Goal: Task Accomplishment & Management: Use online tool/utility

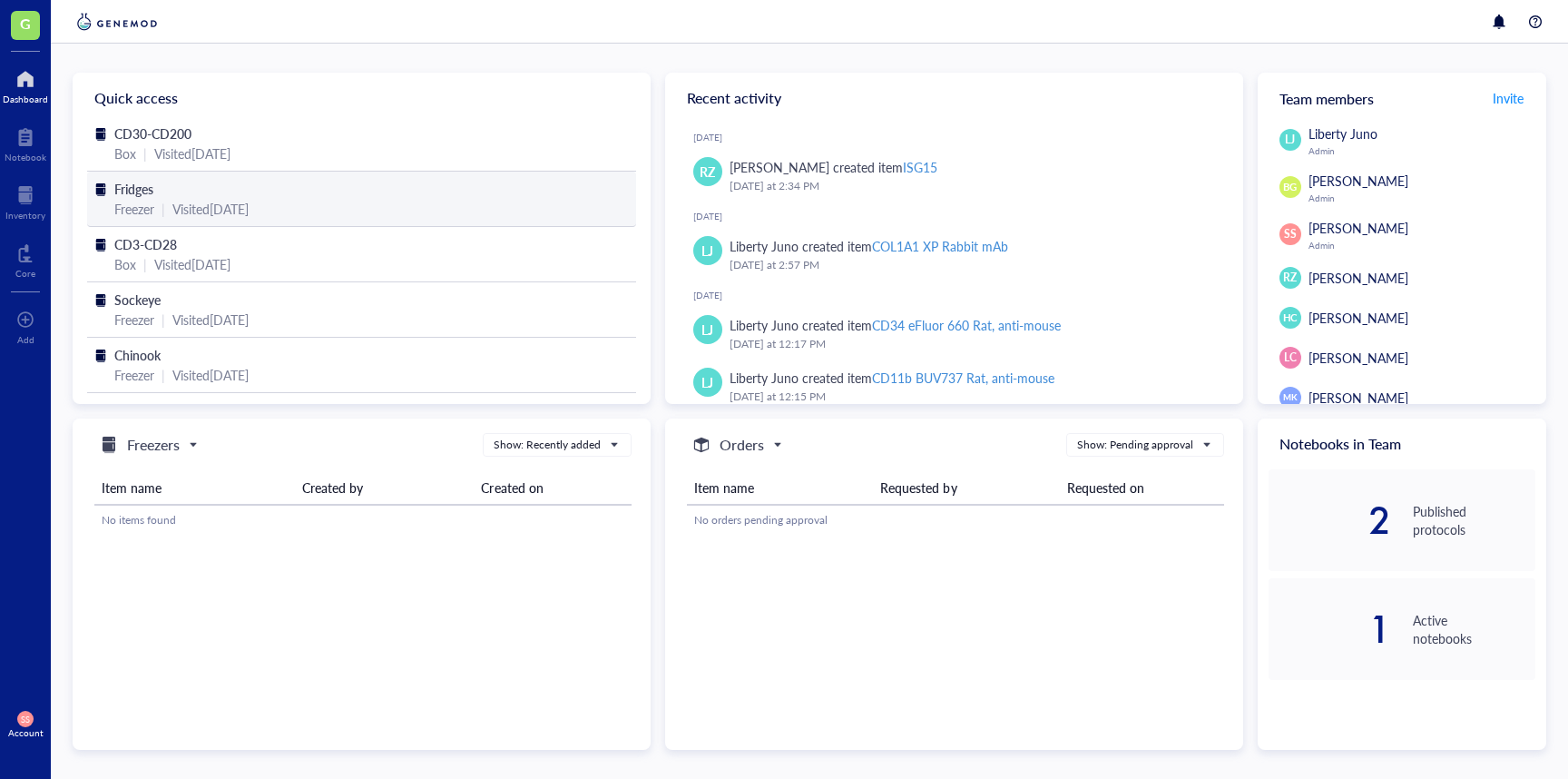
click at [137, 189] on span "Fridges" at bounding box center [134, 189] width 39 height 18
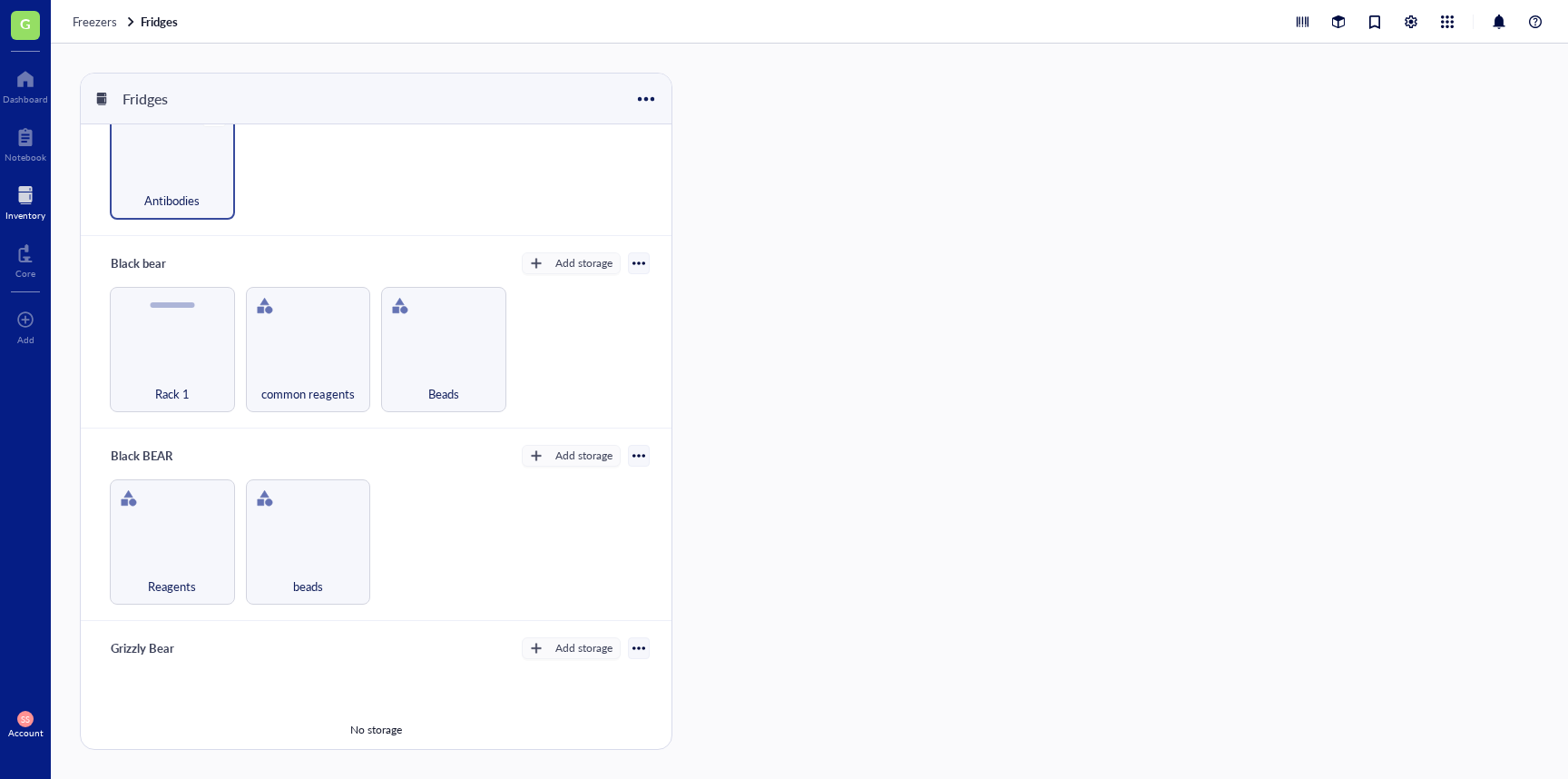
scroll to position [82, 0]
click at [175, 192] on span "Antibodies" at bounding box center [172, 200] width 55 height 20
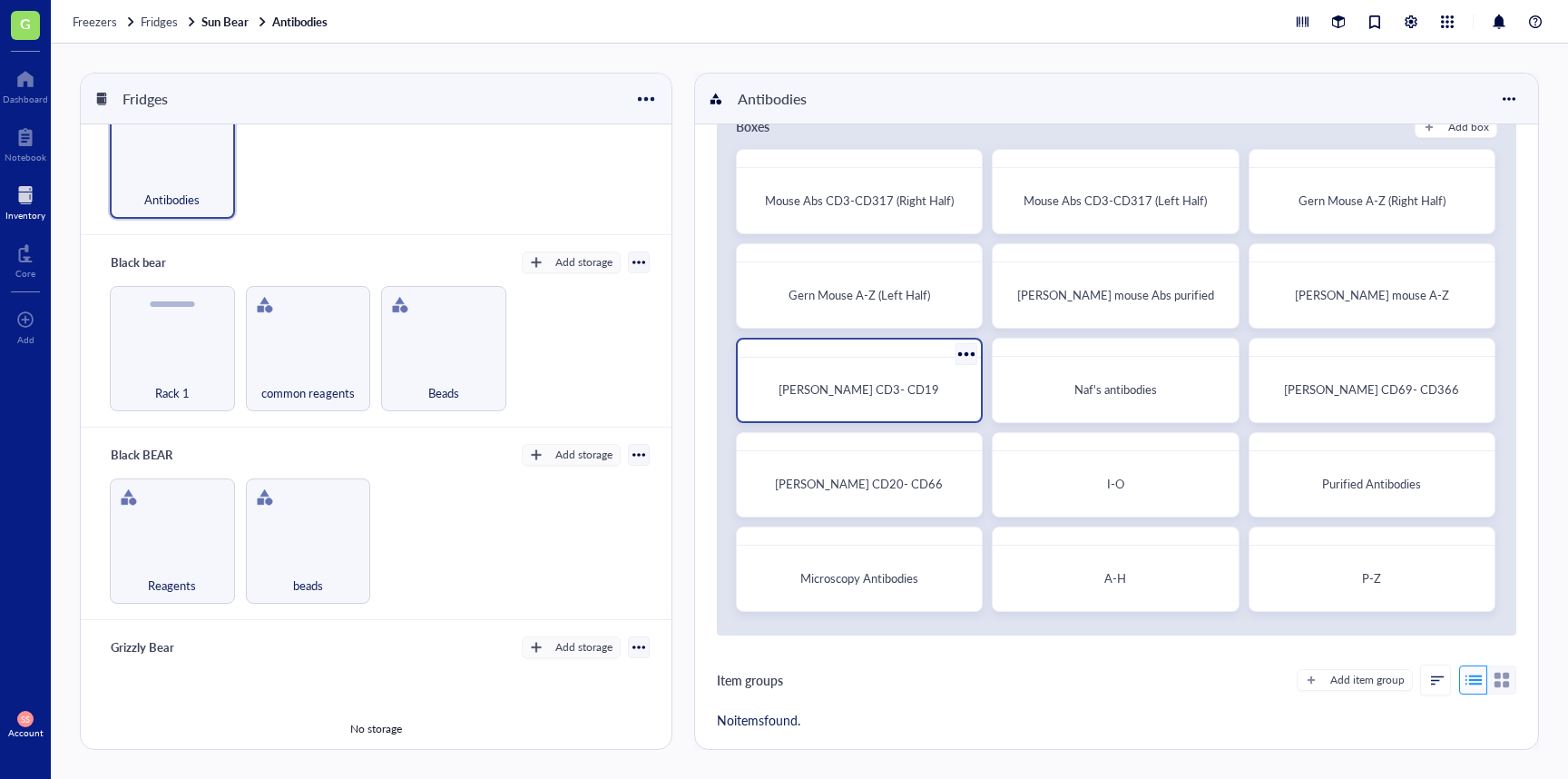
scroll to position [69, 0]
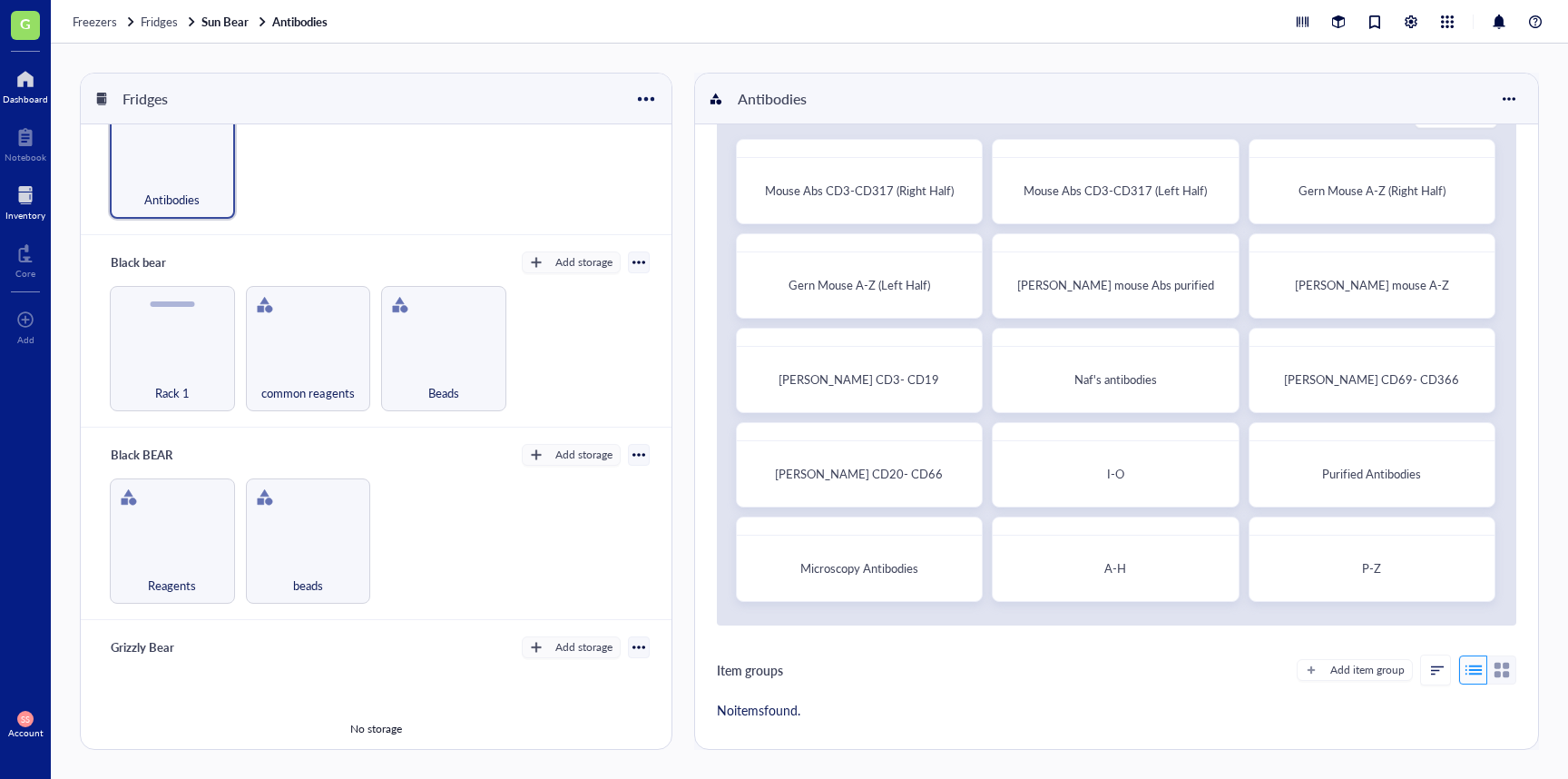
click at [40, 76] on div at bounding box center [26, 79] width 45 height 30
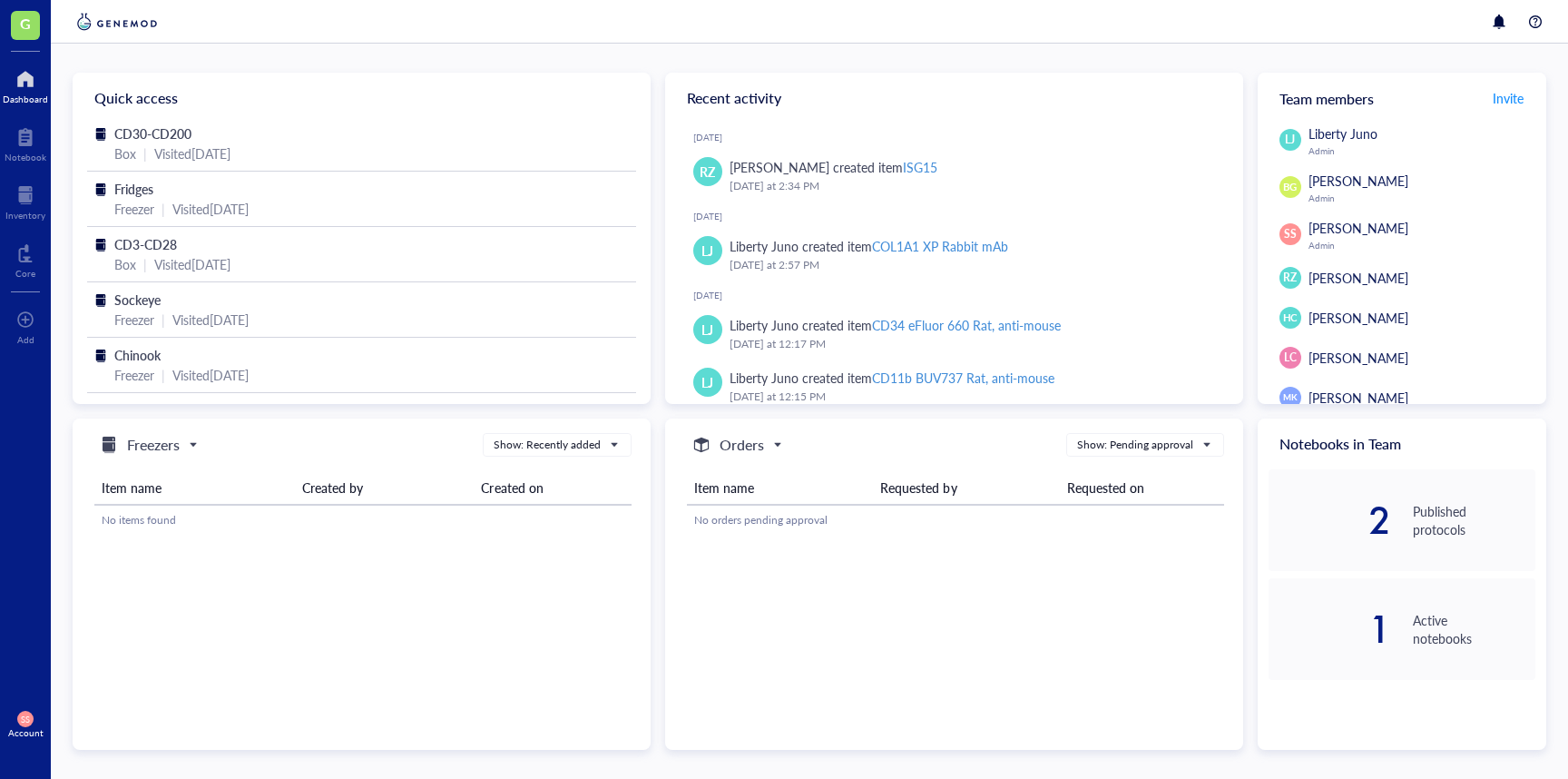
click at [20, 77] on div at bounding box center [26, 79] width 45 height 30
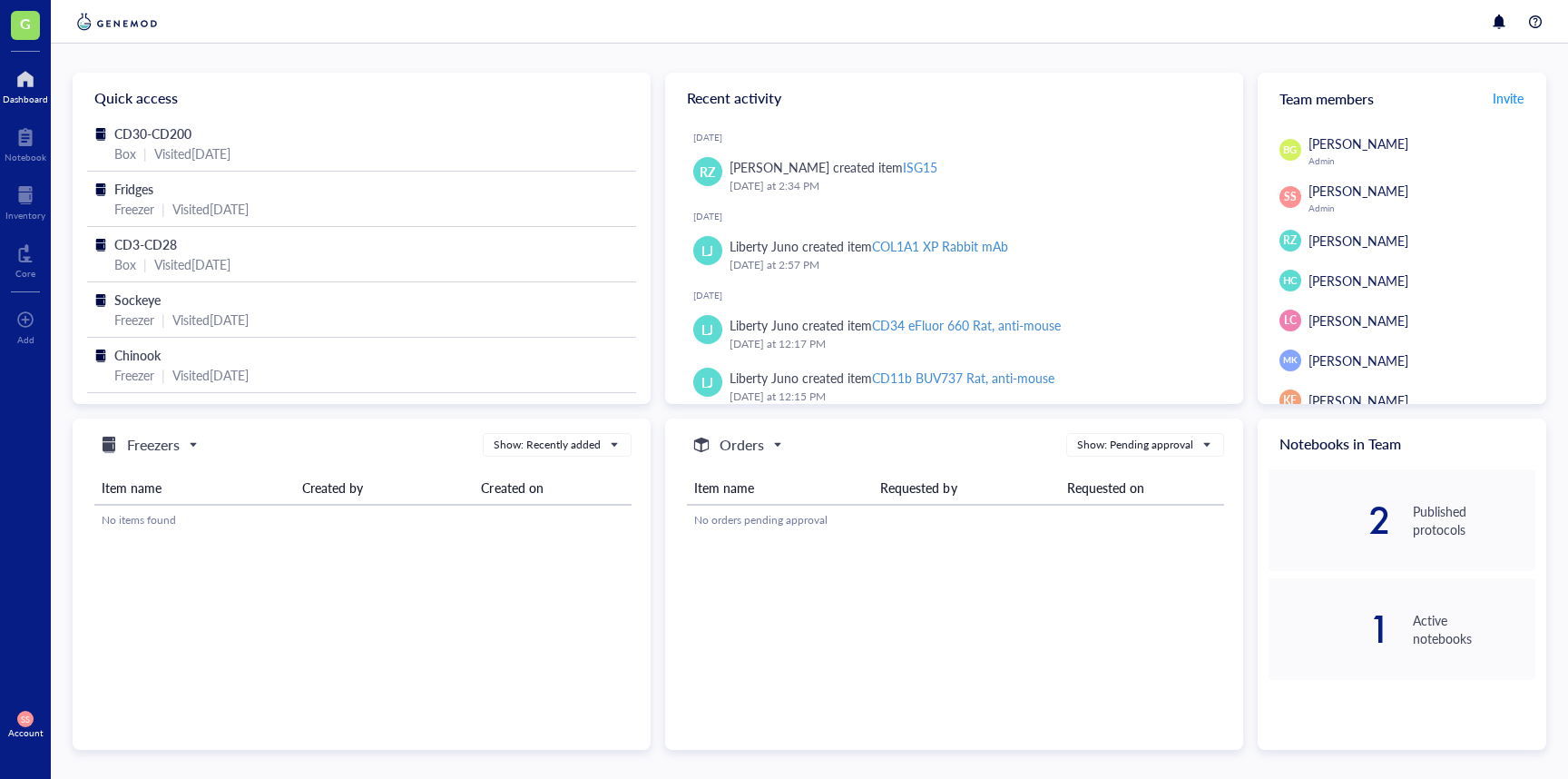
scroll to position [46, 0]
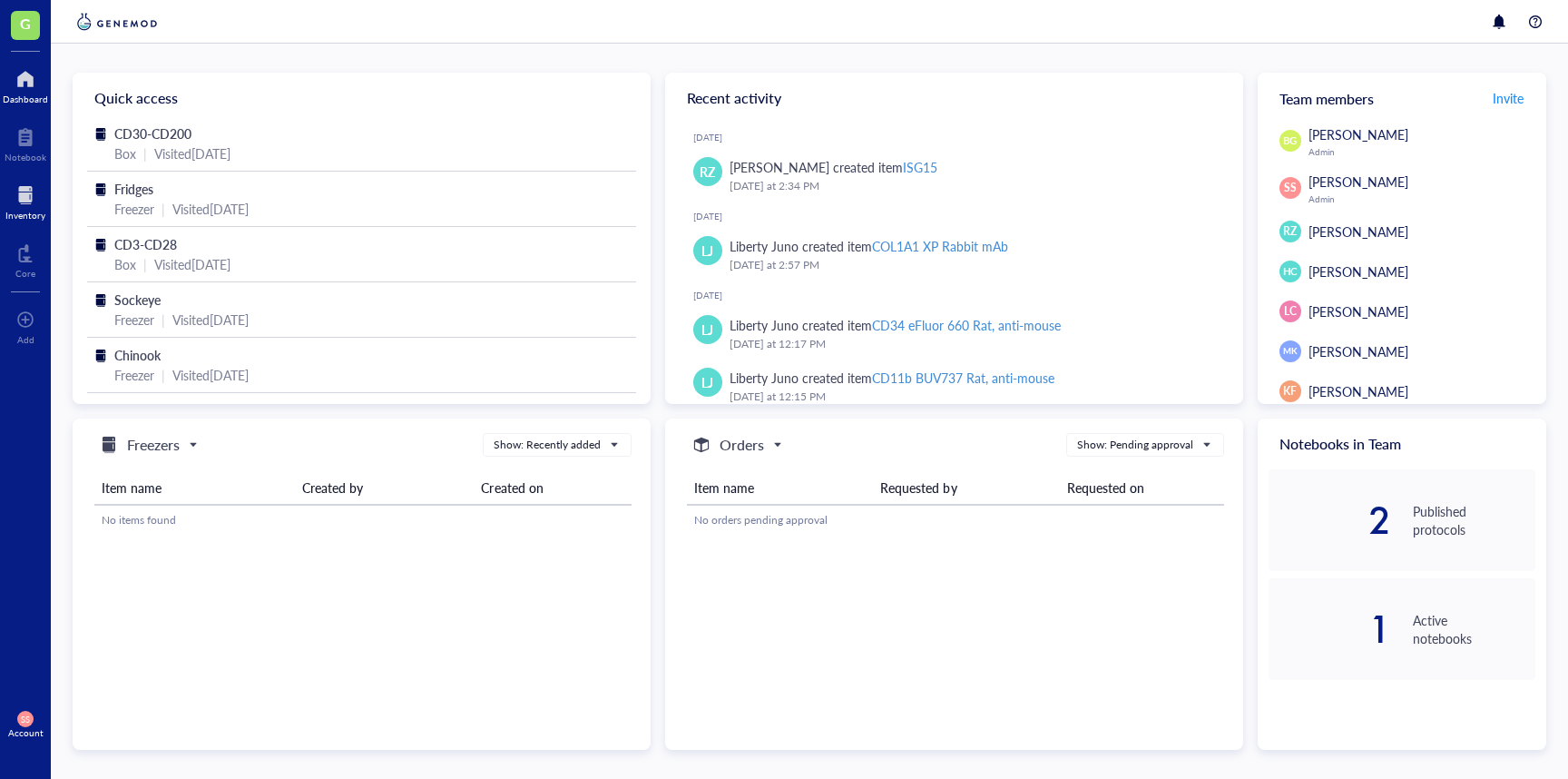
click at [23, 198] on div at bounding box center [26, 195] width 40 height 30
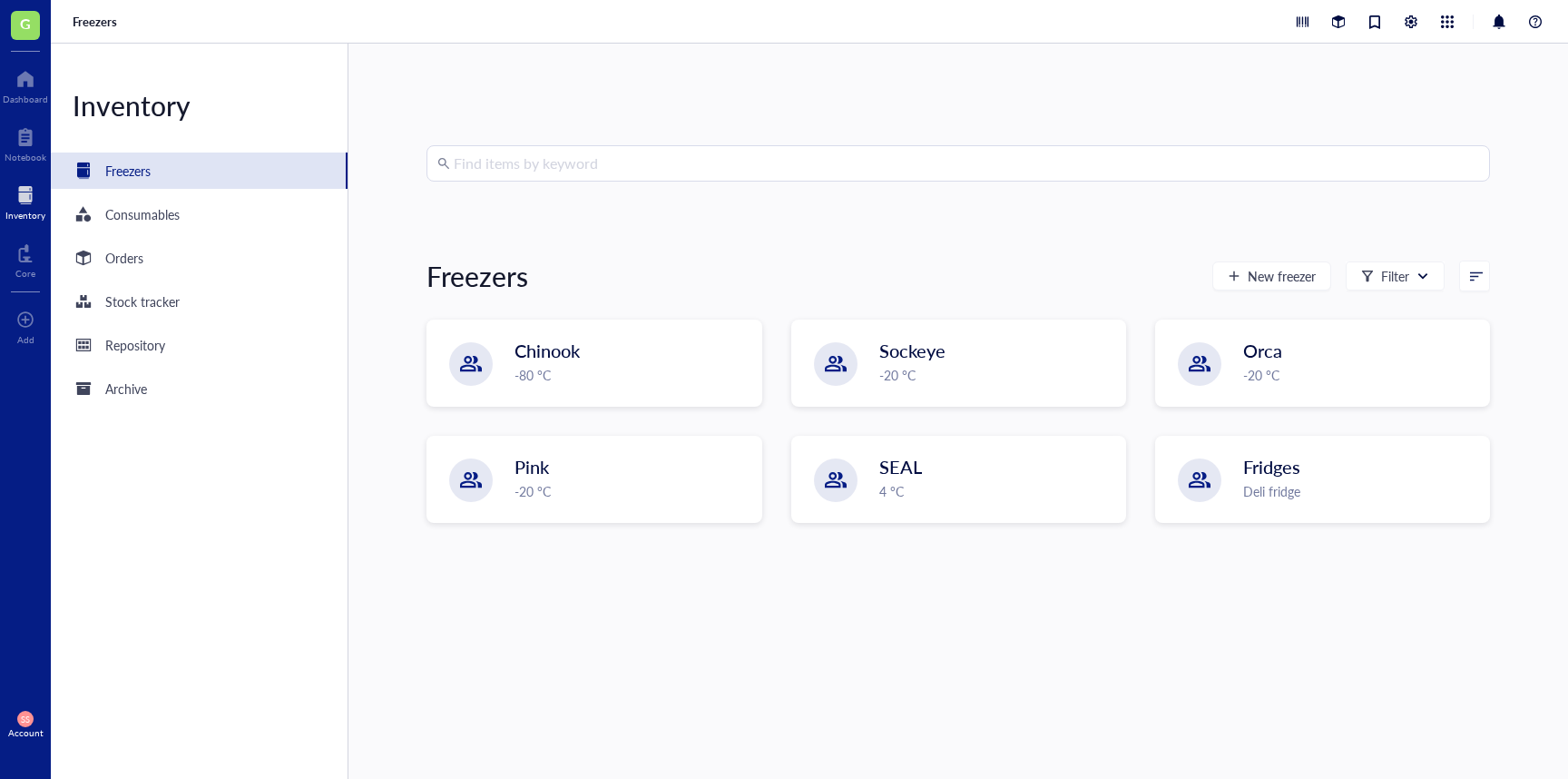
click at [598, 169] on input "search" at bounding box center [967, 162] width 1026 height 34
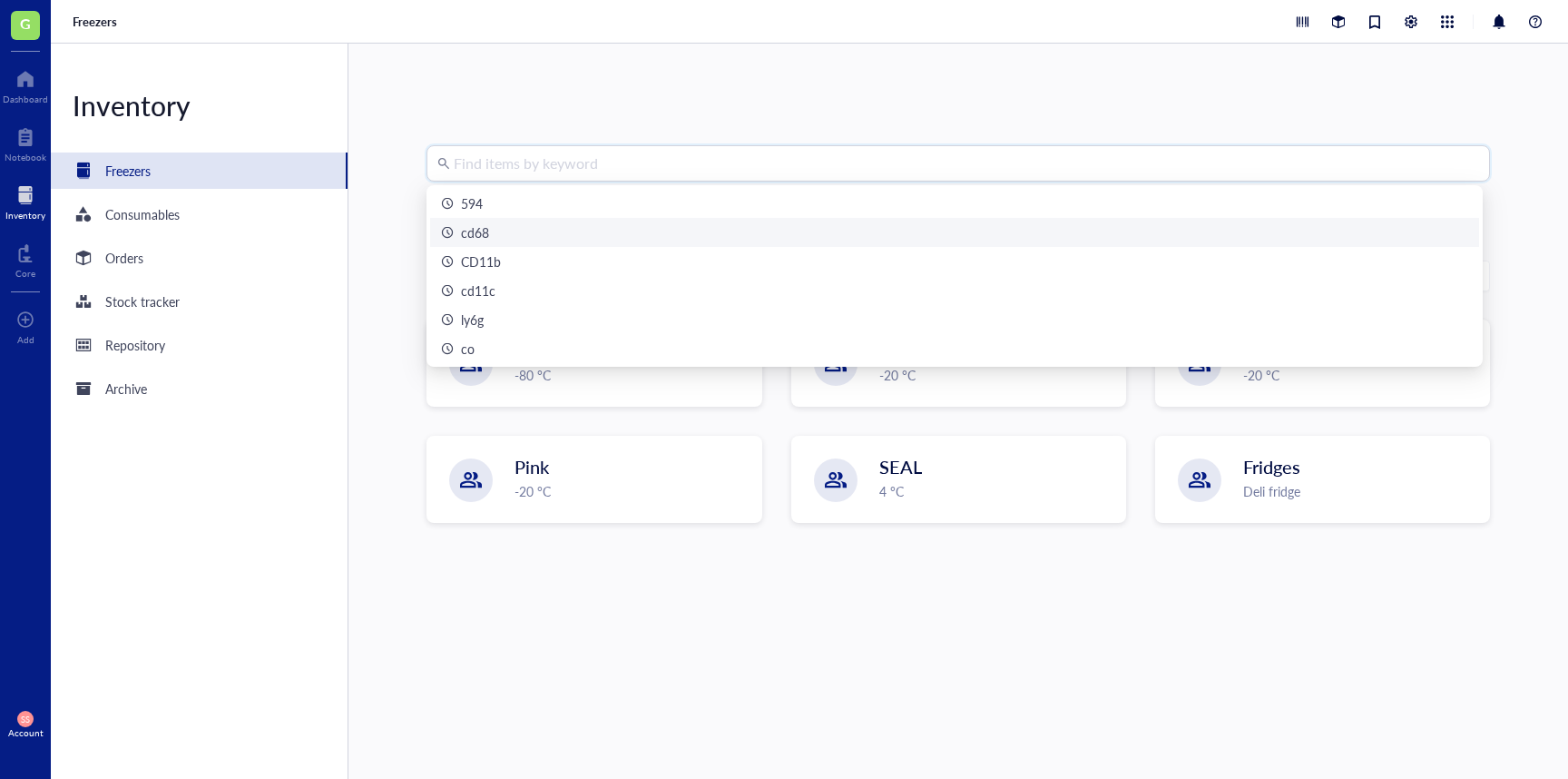
click at [30, 198] on div at bounding box center [26, 195] width 40 height 30
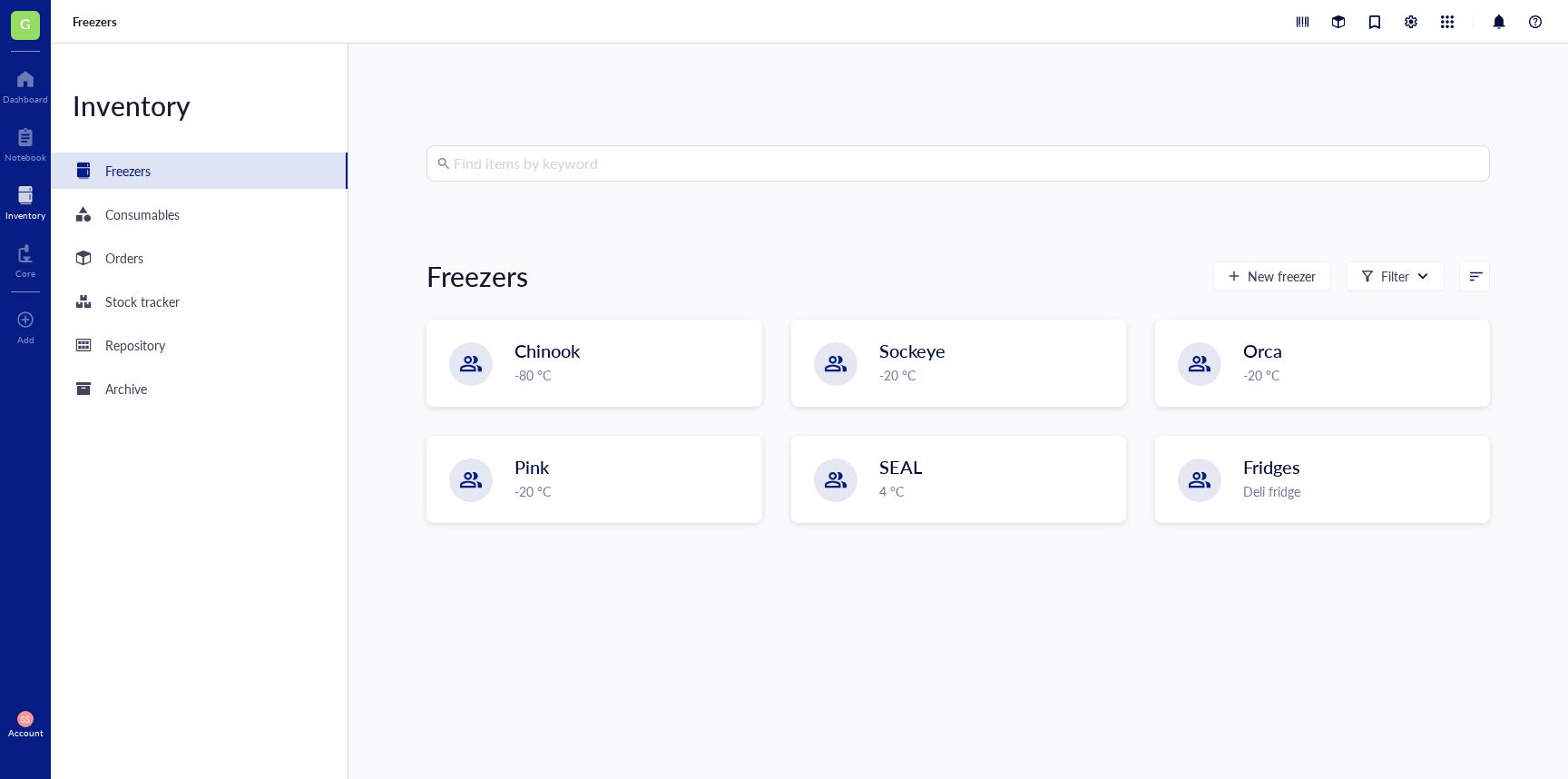
click at [26, 214] on div "Inventory" at bounding box center [26, 215] width 40 height 11
click at [16, 137] on div at bounding box center [26, 137] width 41 height 30
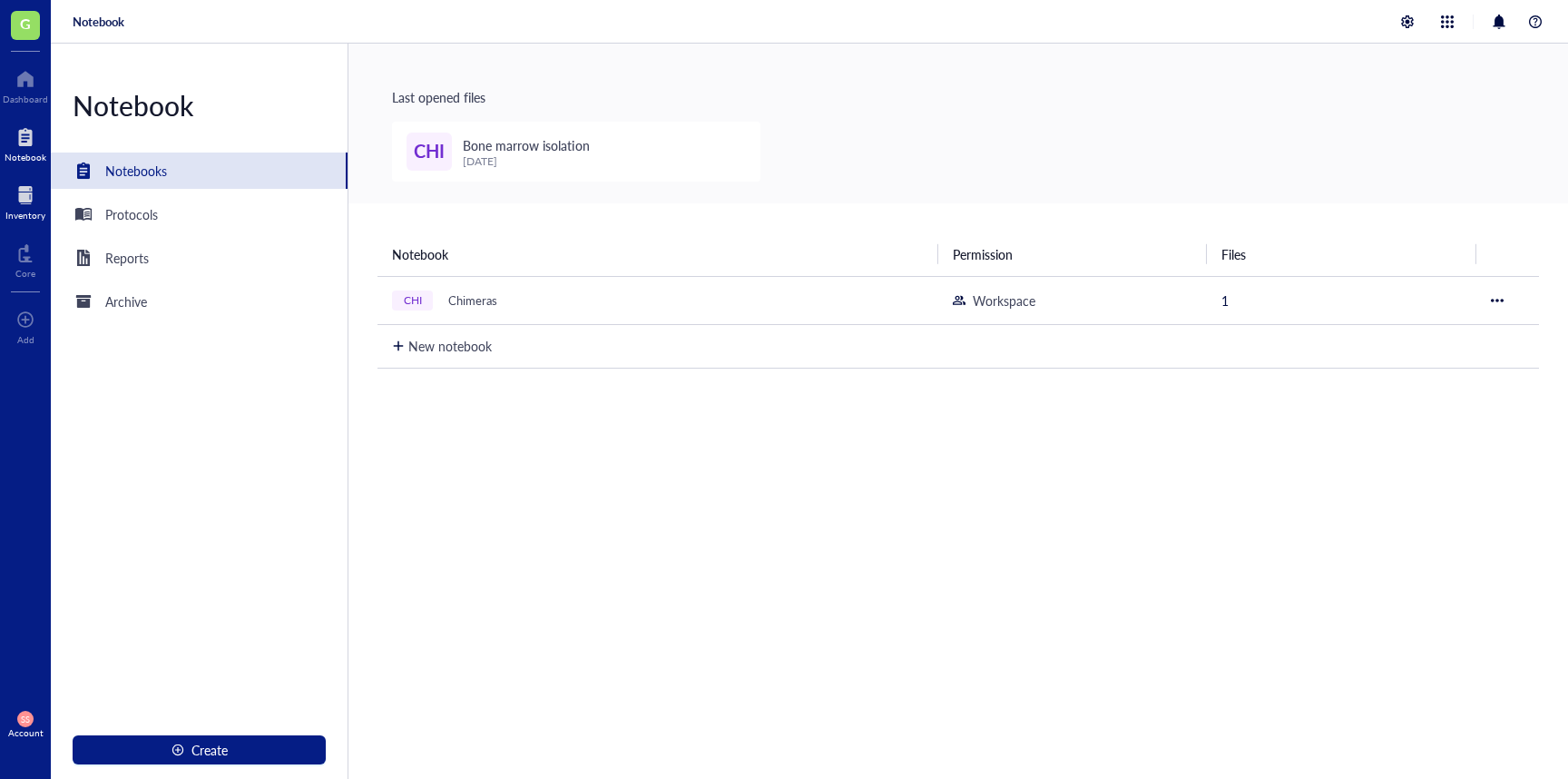
click at [29, 196] on div at bounding box center [26, 195] width 40 height 30
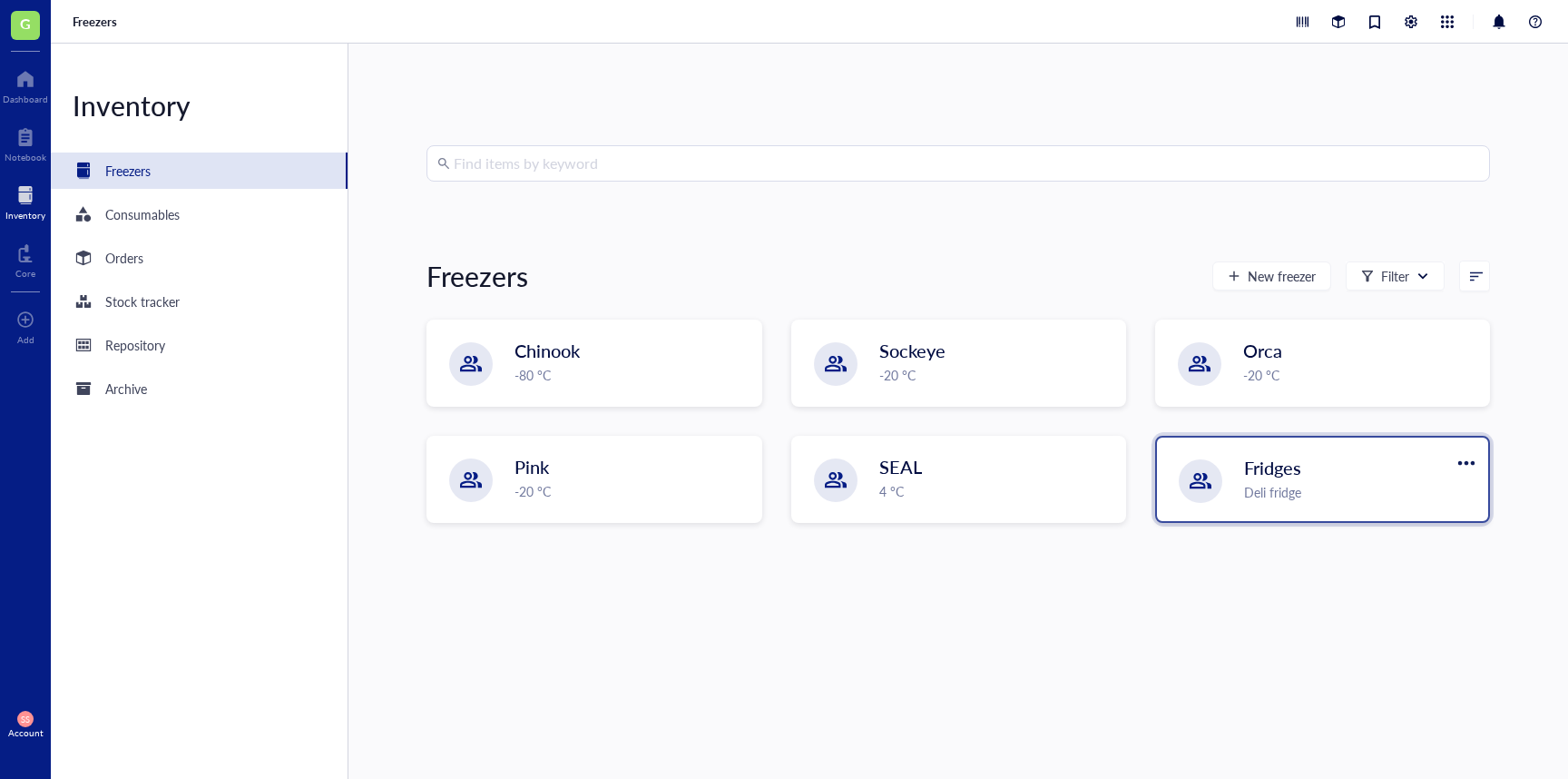
click at [1230, 500] on div "Fridges Deli fridge" at bounding box center [1323, 479] width 332 height 84
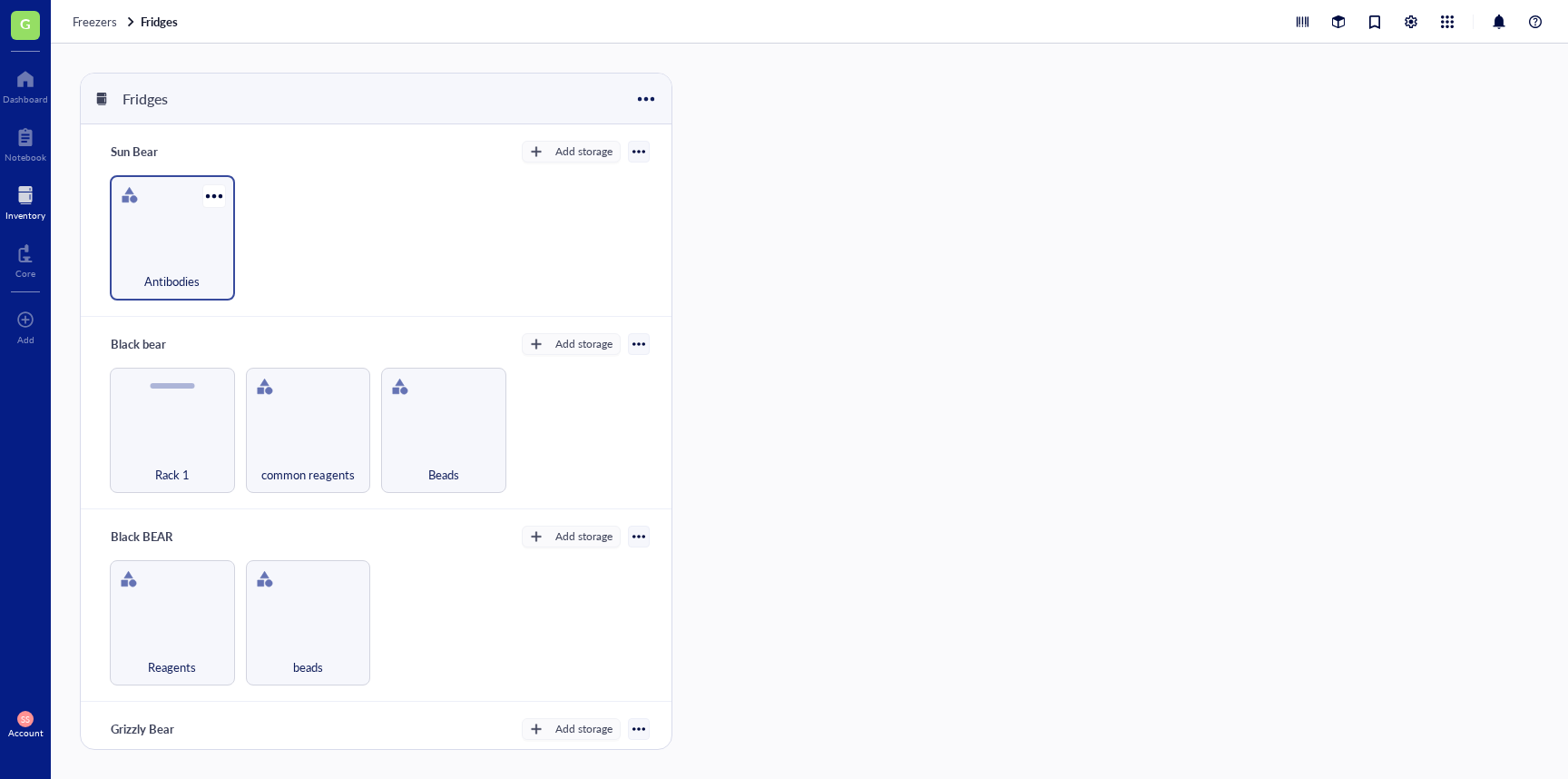
click at [178, 242] on div "Antibodies" at bounding box center [172, 237] width 125 height 125
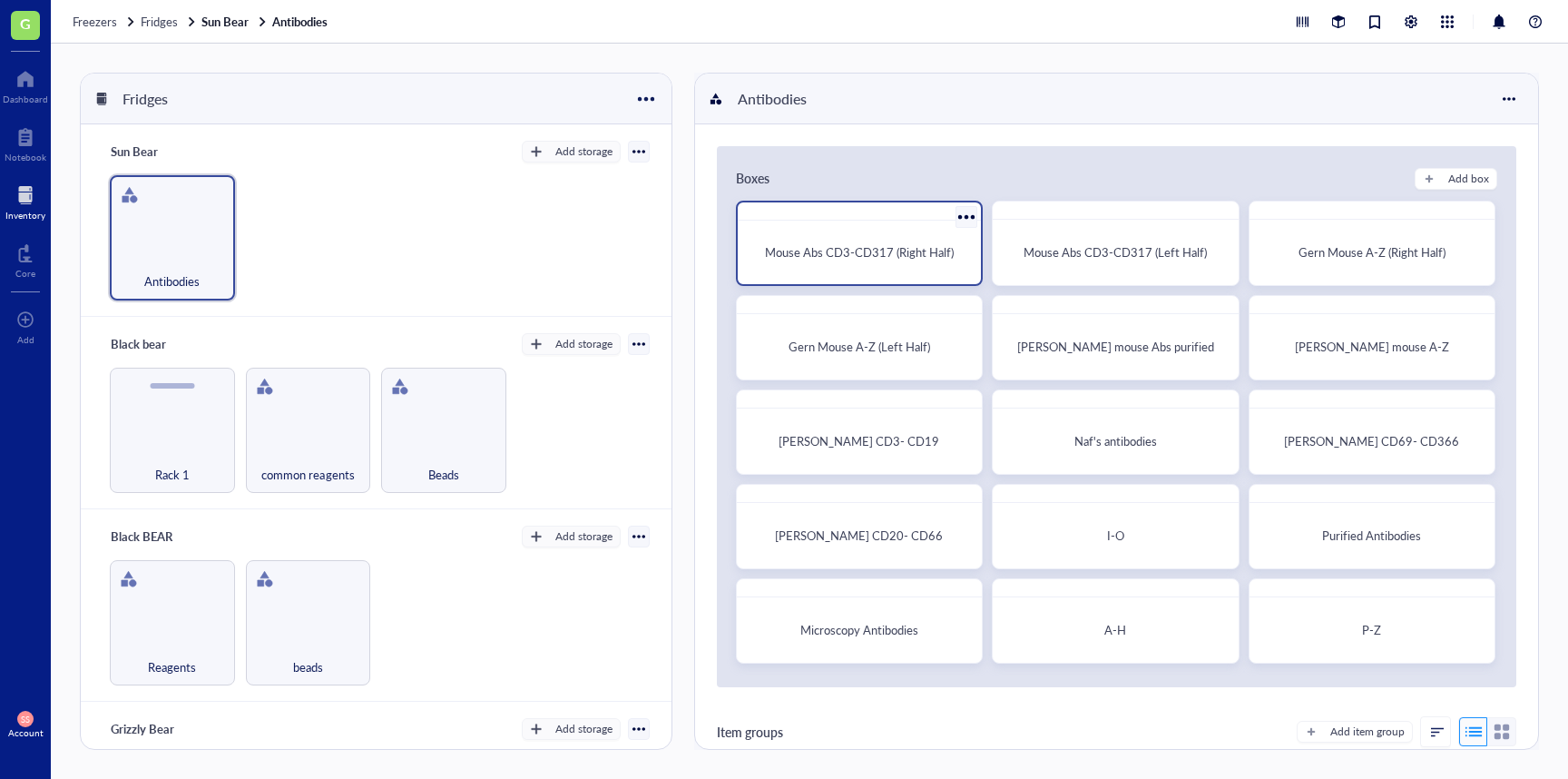
click at [920, 255] on span "Mouse Abs CD3-CD317 (Right Half)" at bounding box center [859, 252] width 189 height 18
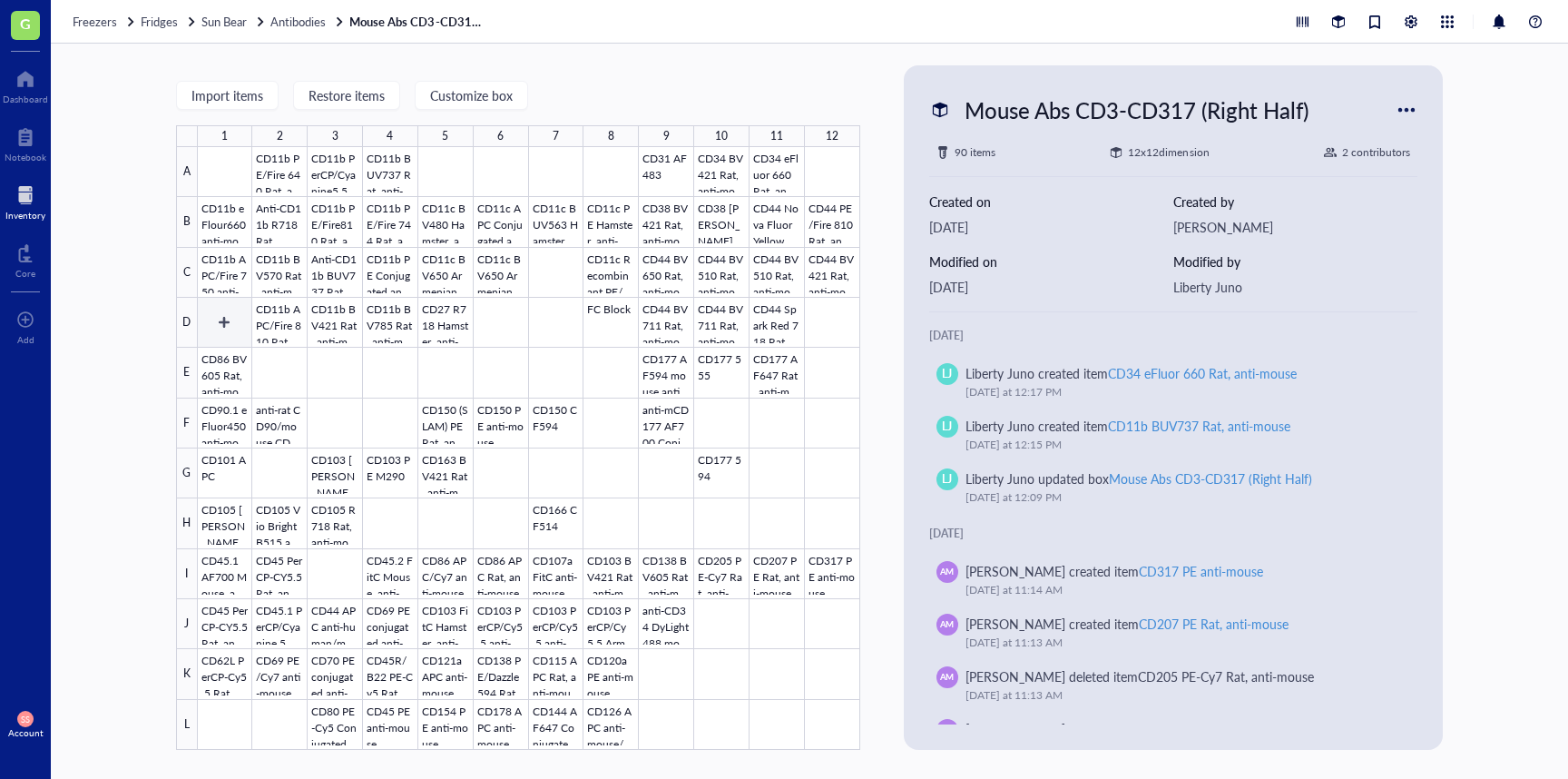
click at [233, 322] on div at bounding box center [529, 448] width 662 height 603
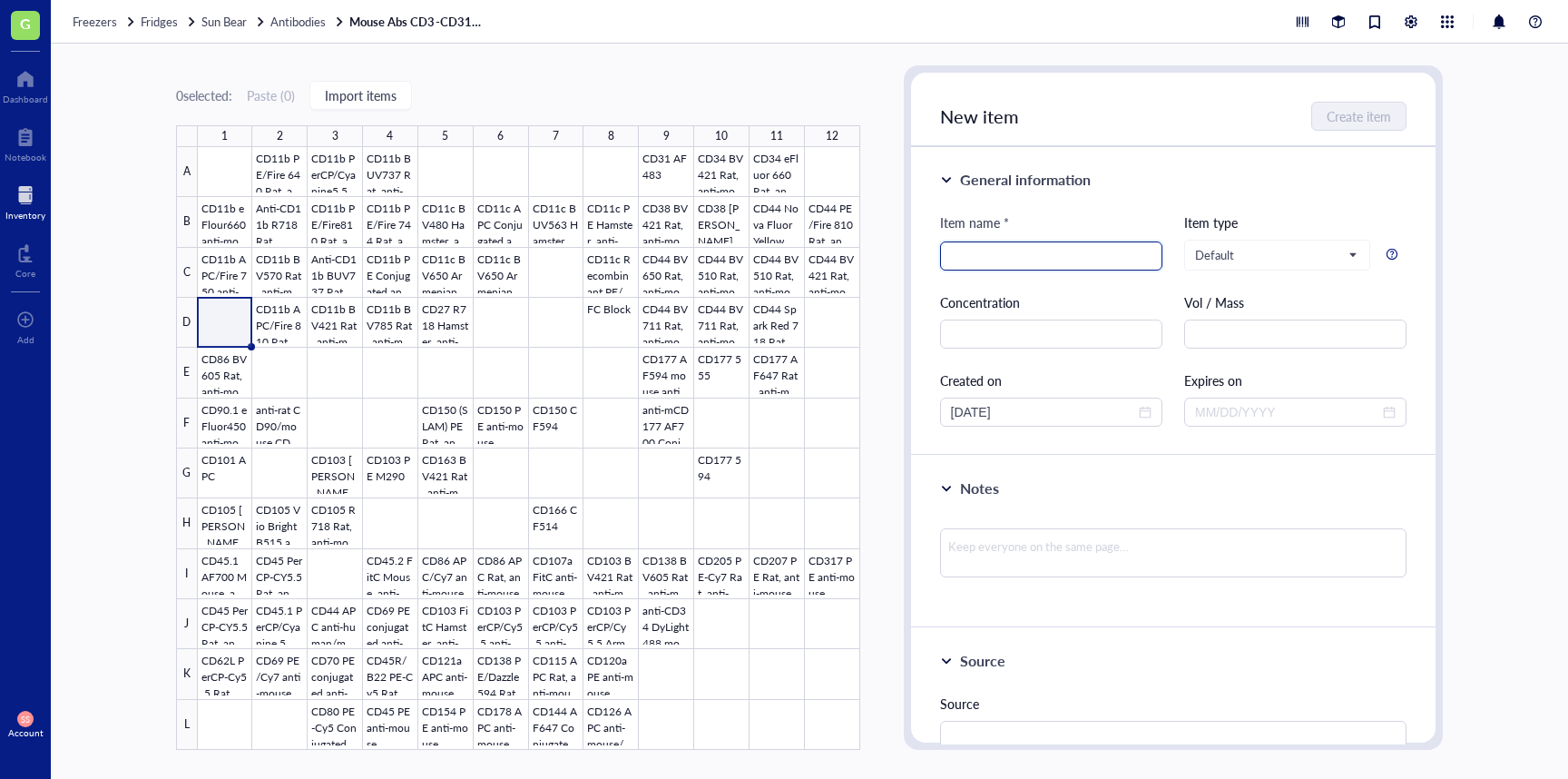
click at [973, 260] on input "search" at bounding box center [1051, 256] width 201 height 28
type input "CD11b BV711"
click at [1047, 341] on input "text" at bounding box center [1051, 335] width 222 height 30
click at [1232, 346] on input "text" at bounding box center [1295, 335] width 222 height 30
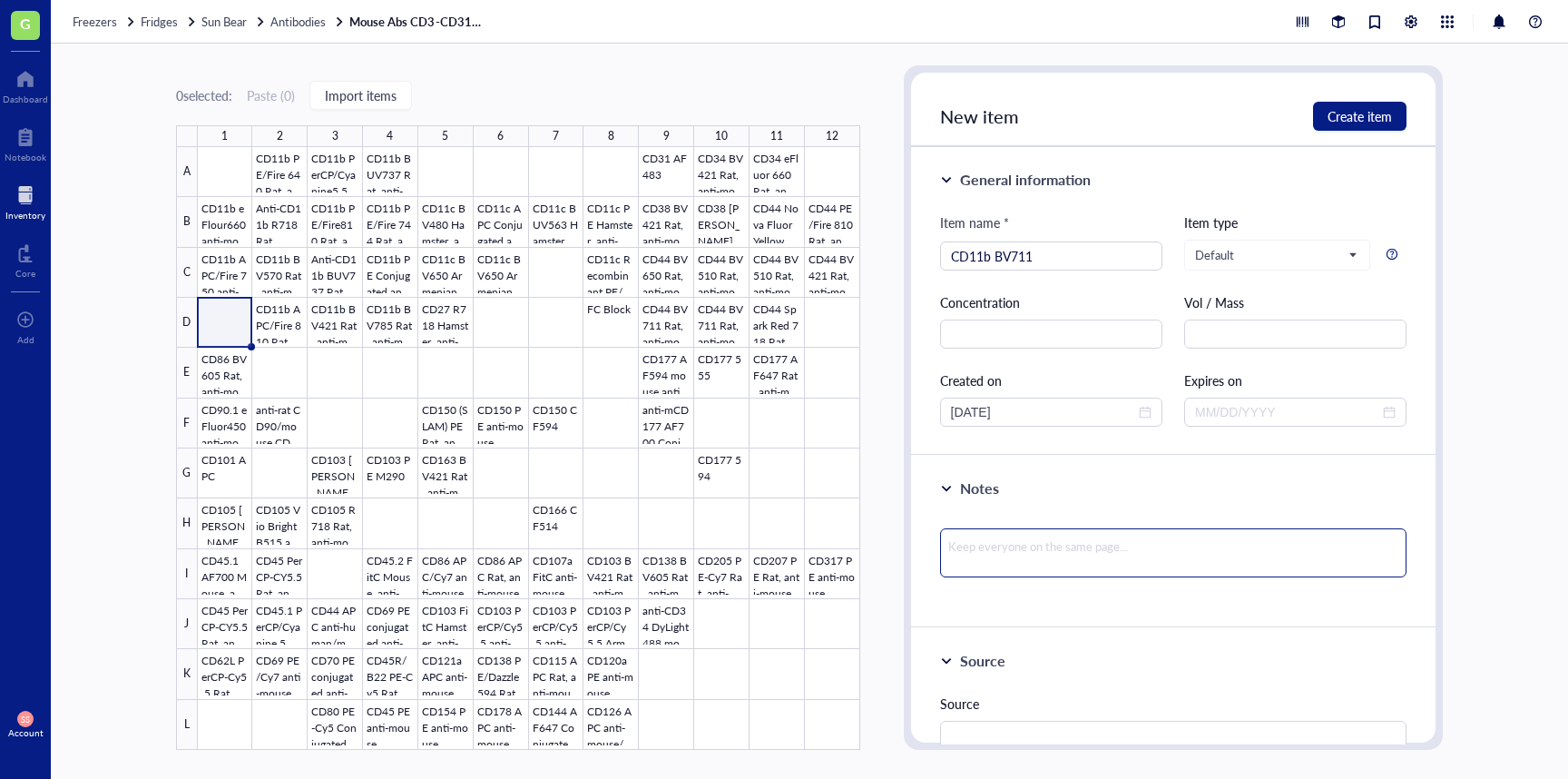
click at [1048, 542] on textarea at bounding box center [1173, 553] width 468 height 49
type textarea "c"
type textarea "cl"
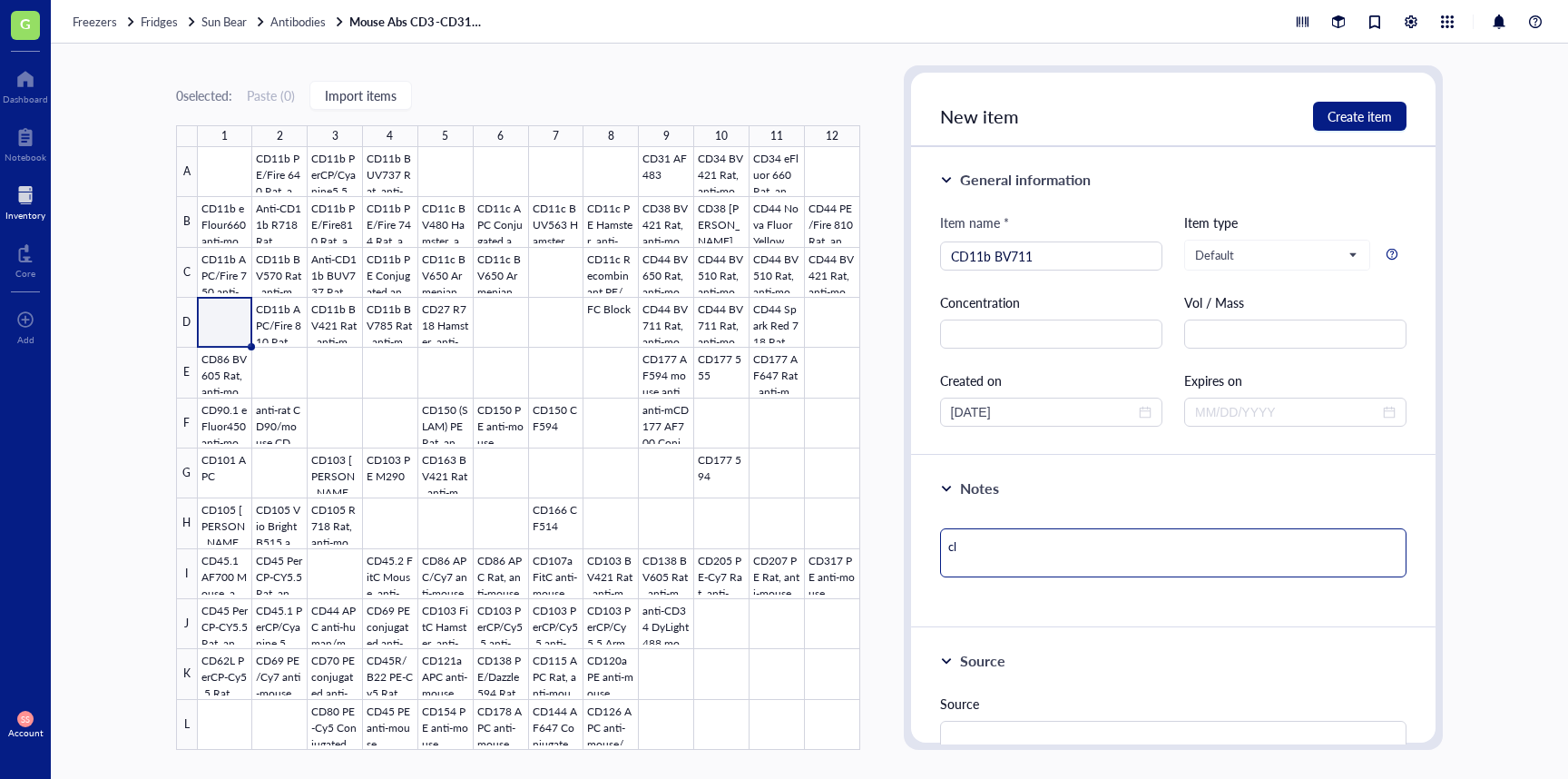
type textarea "clo"
type textarea "clon"
type textarea "clone"
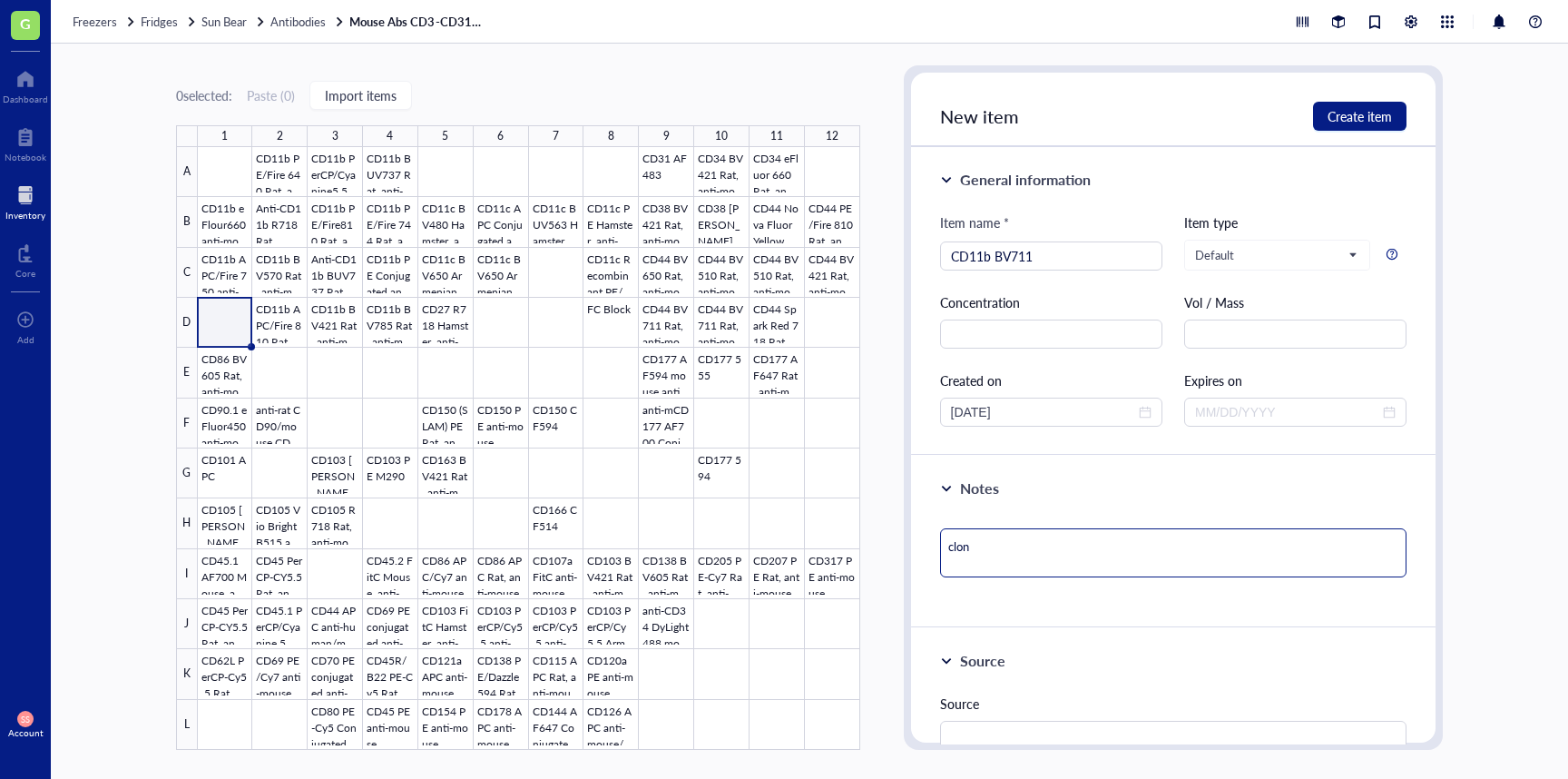
type textarea "clone"
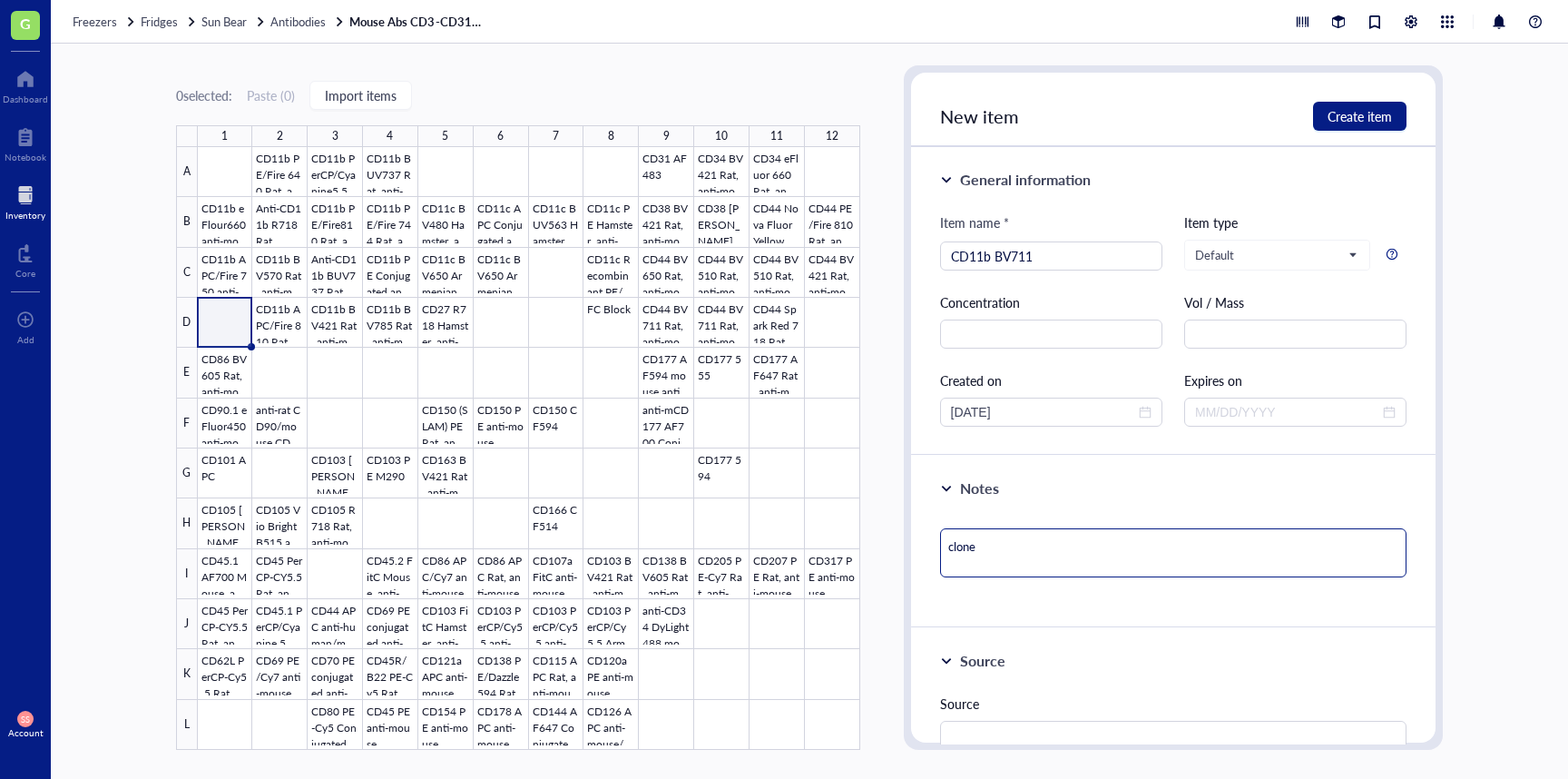
type textarea "clone:"
type textarea "clone: M"
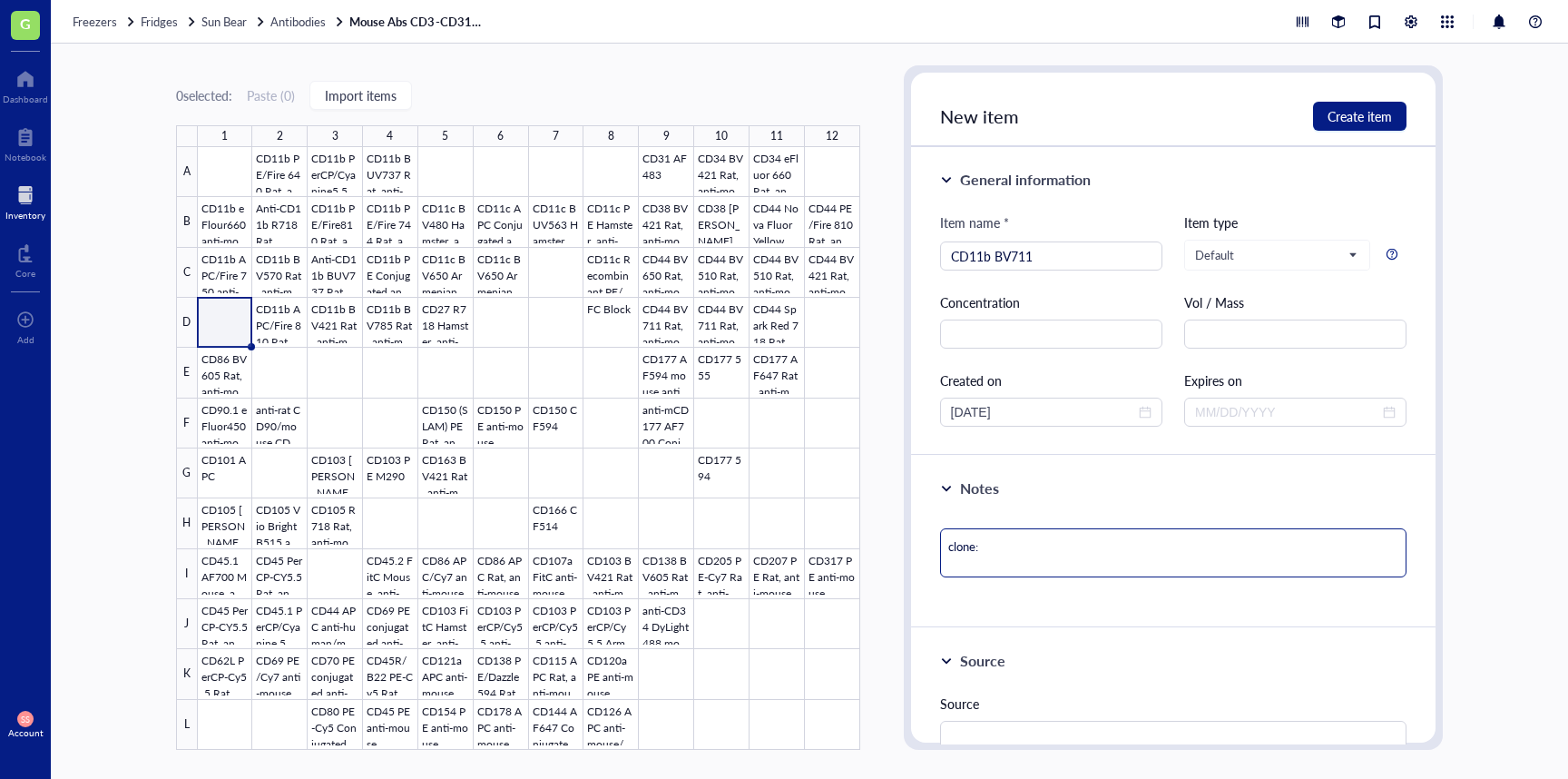
type textarea "clone: M"
type textarea "clone: M1"
type textarea "clone: M1/"
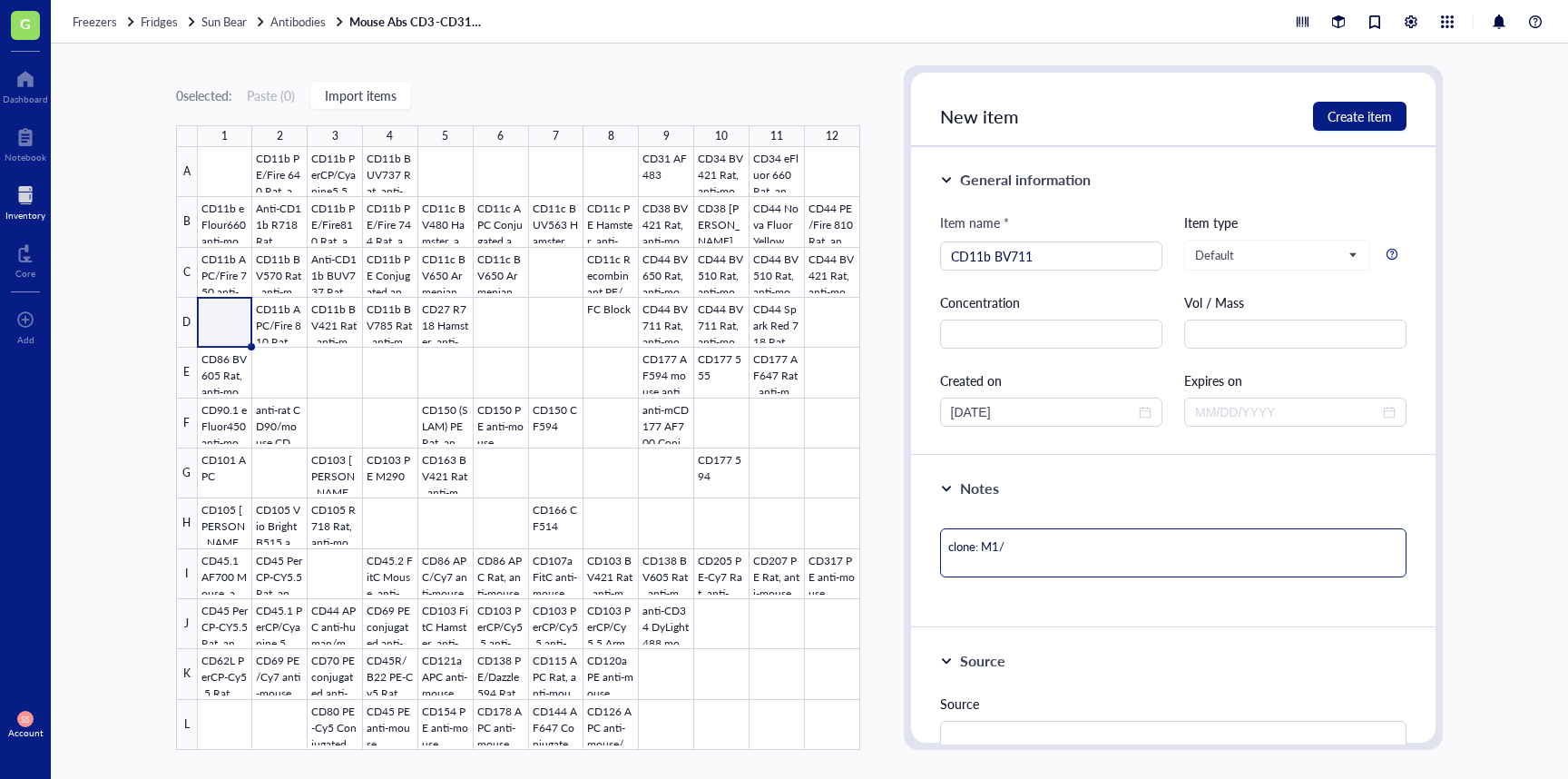
type textarea "clone: M1/7"
type textarea "clone: M1/70"
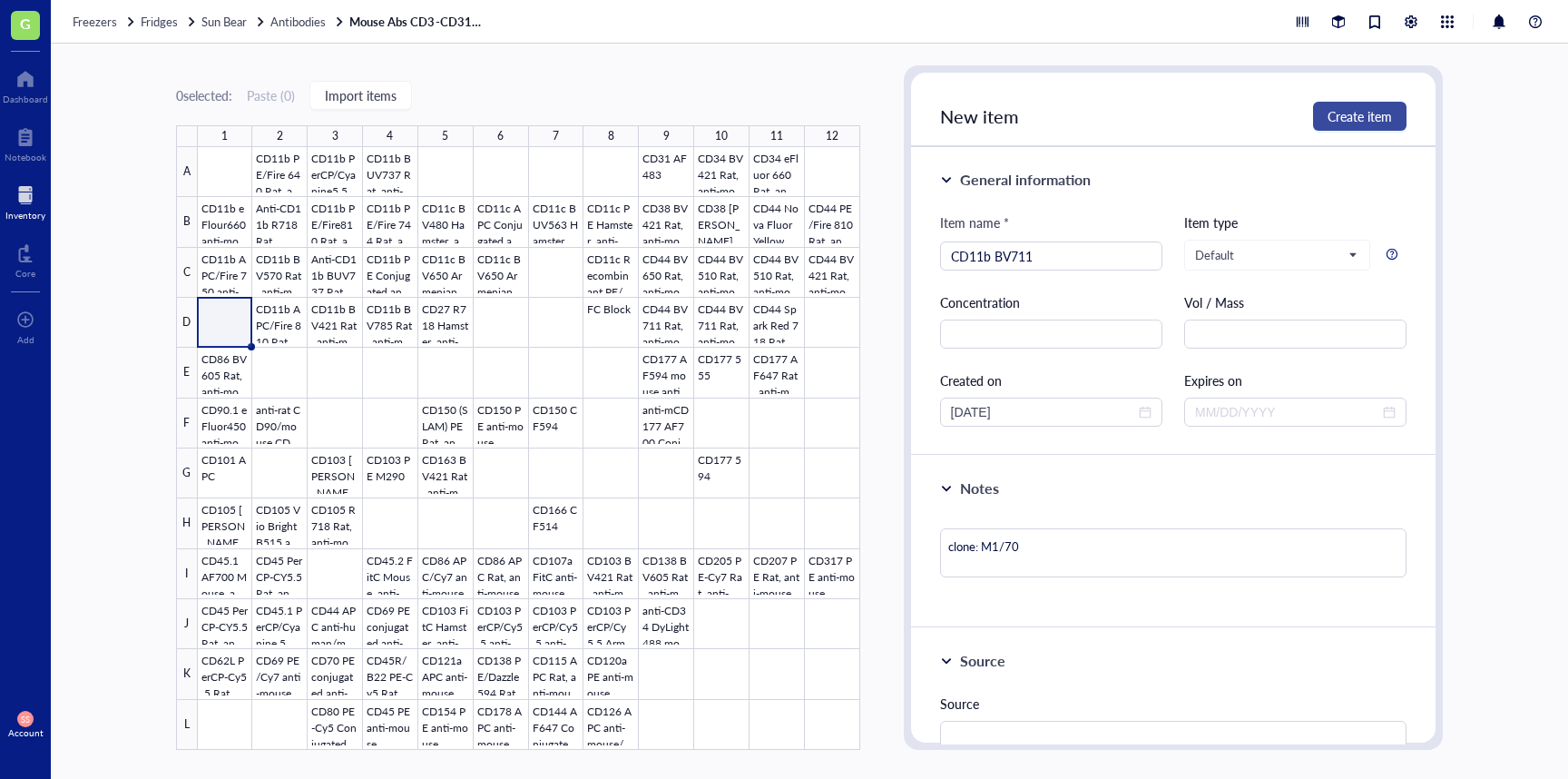
click at [1378, 115] on span "Create item" at bounding box center [1359, 116] width 64 height 15
type textarea "Keep everyone on the same page…"
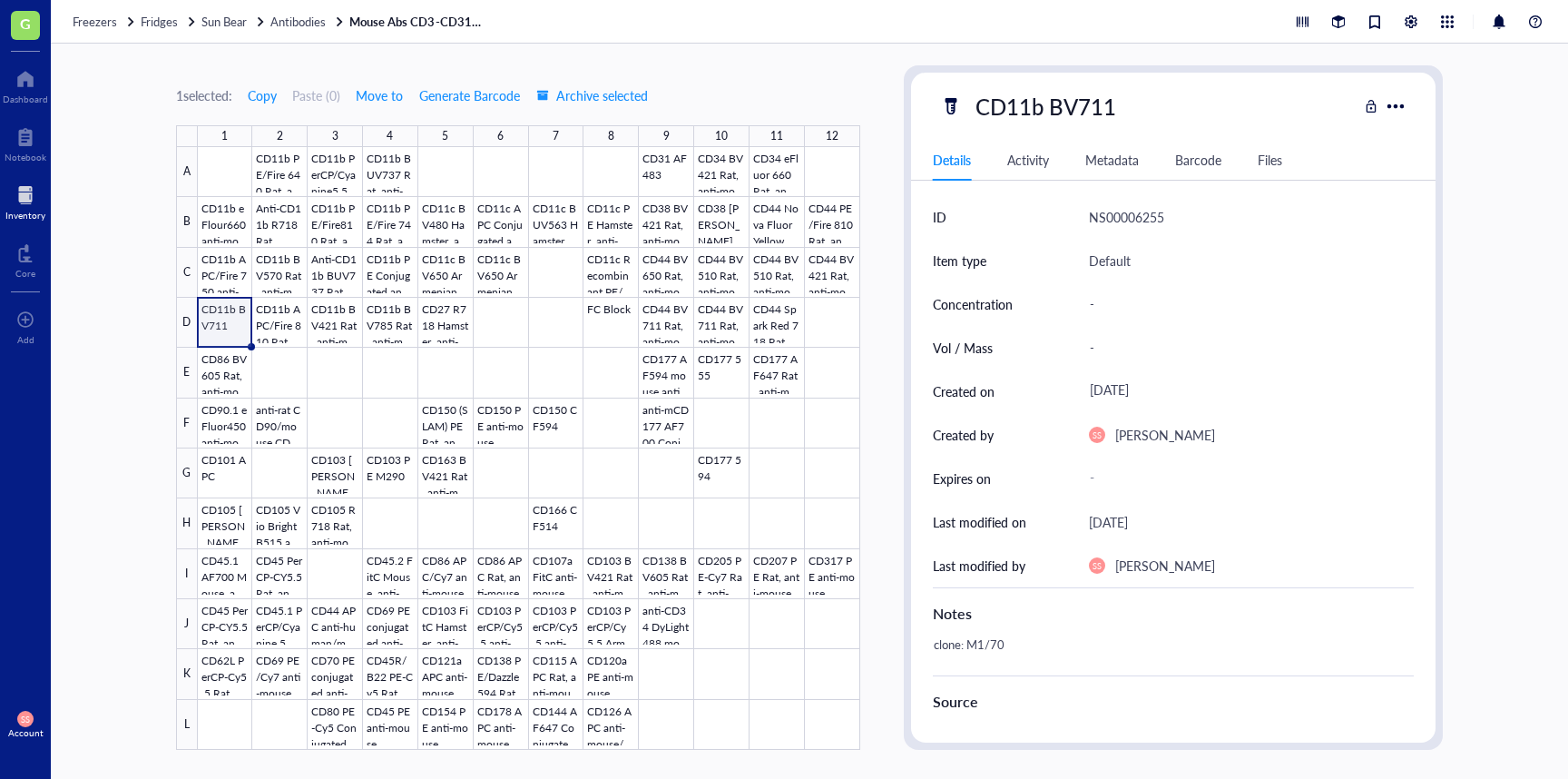
click at [411, 20] on link "Mouse Abs CD3-CD317 (Right Half)" at bounding box center [417, 22] width 136 height 17
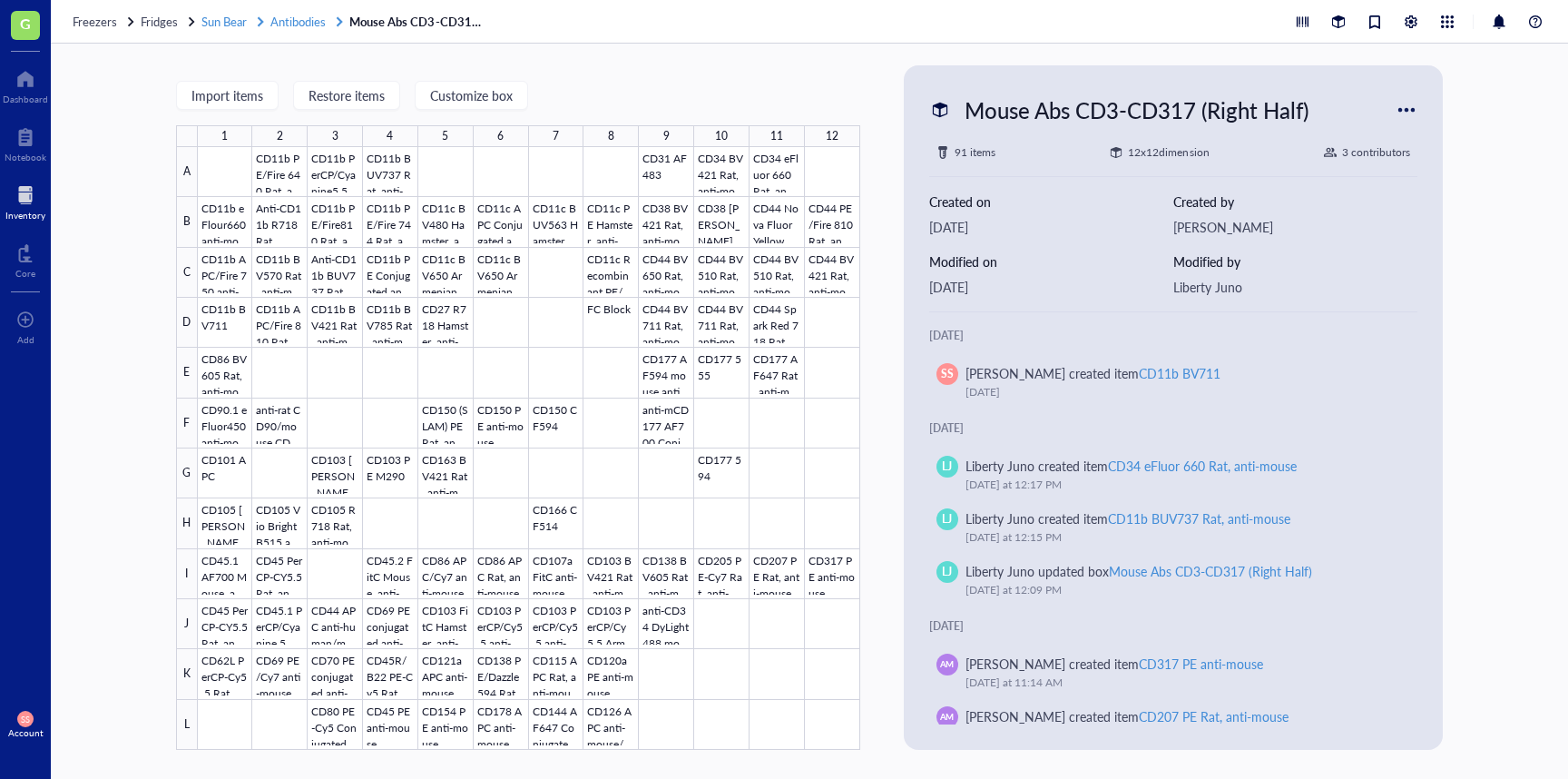
click at [316, 19] on span "Antibodies" at bounding box center [298, 22] width 55 height 18
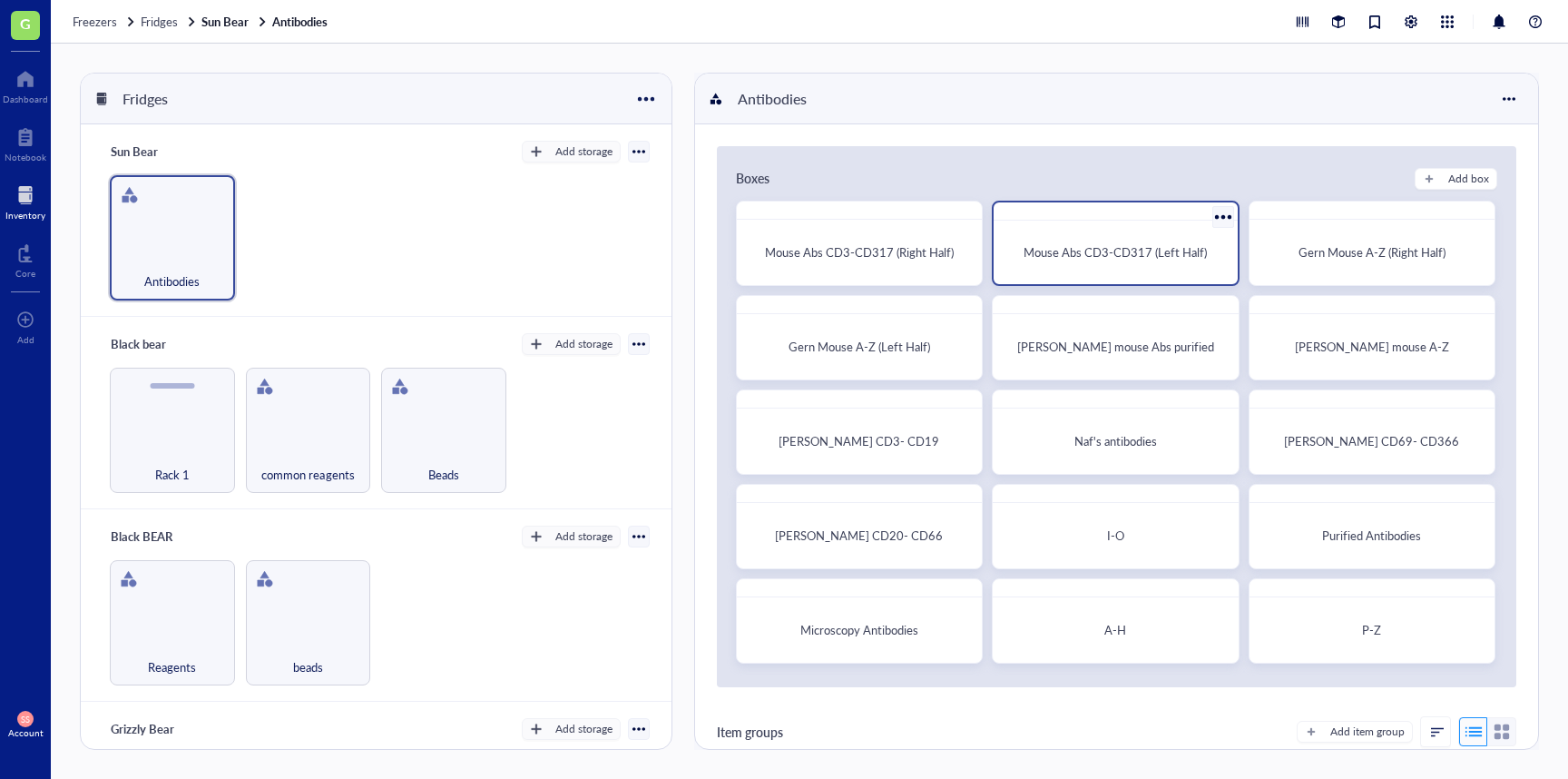
click at [1076, 276] on div "Mouse Abs CD3-CD317 (Left Half)" at bounding box center [1115, 252] width 228 height 49
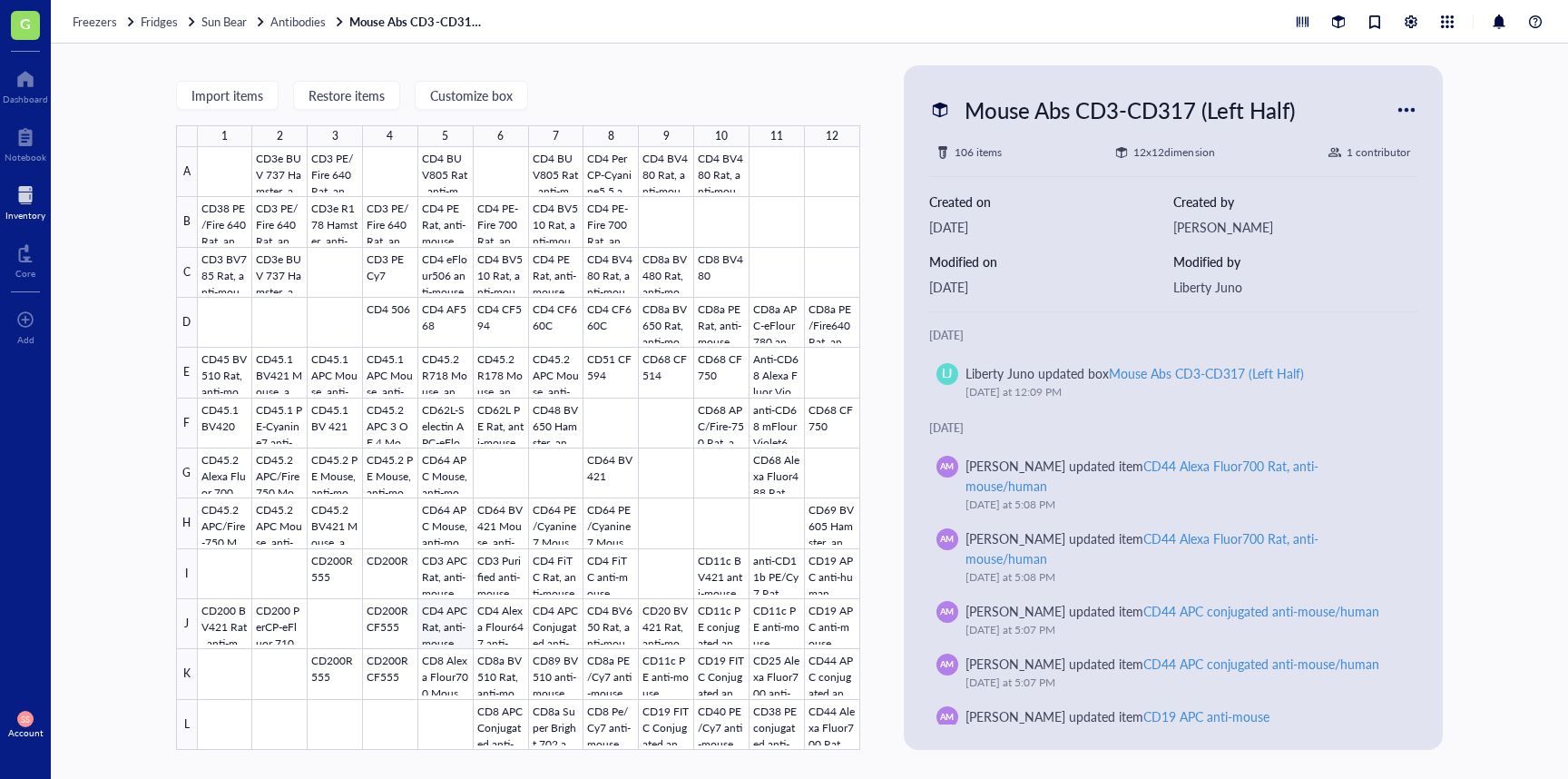
click at [467, 612] on div at bounding box center [529, 448] width 662 height 603
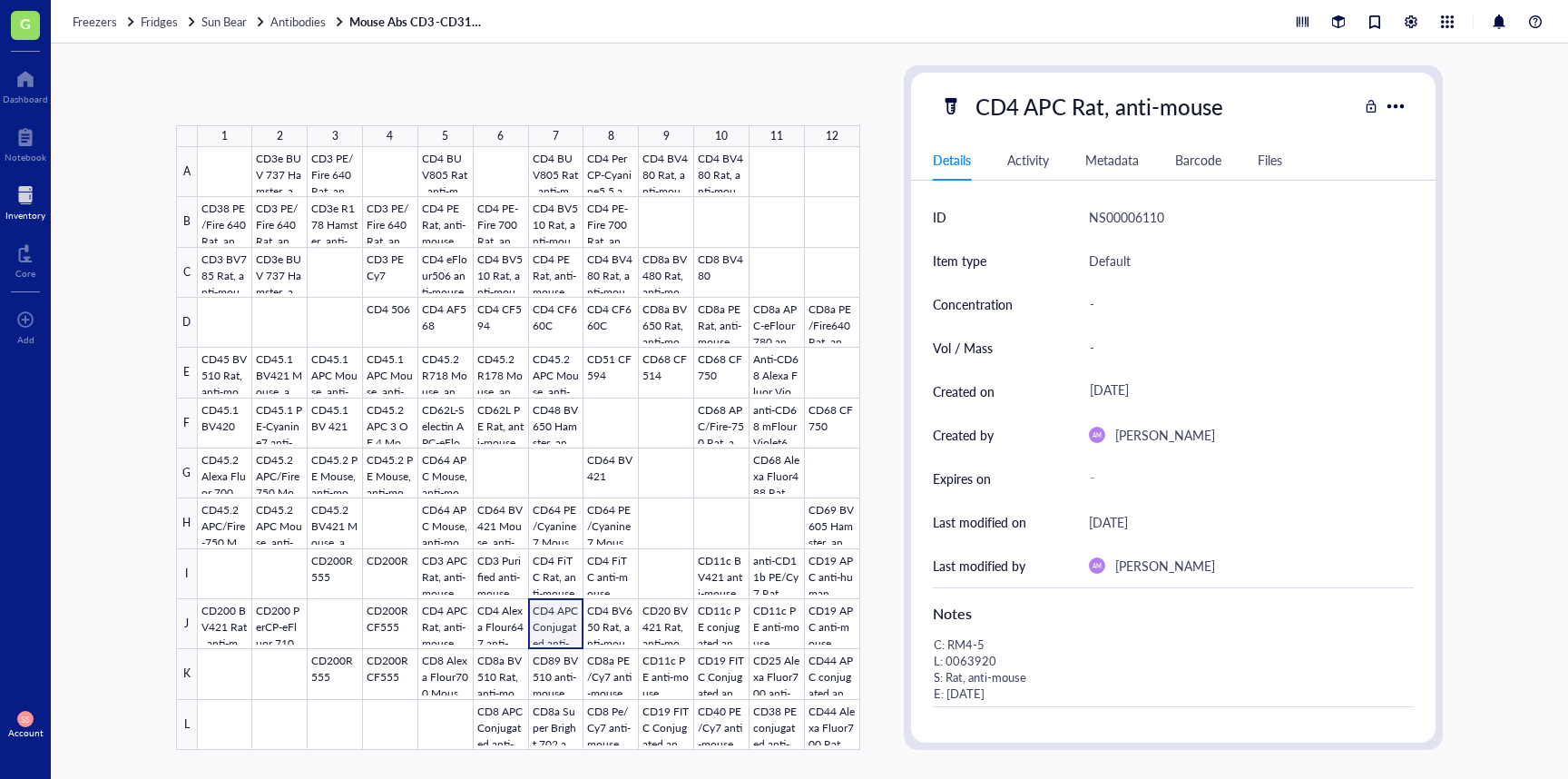
click at [540, 632] on div at bounding box center [529, 448] width 662 height 603
click at [648, 631] on div at bounding box center [529, 448] width 662 height 603
click at [794, 616] on div at bounding box center [529, 448] width 662 height 603
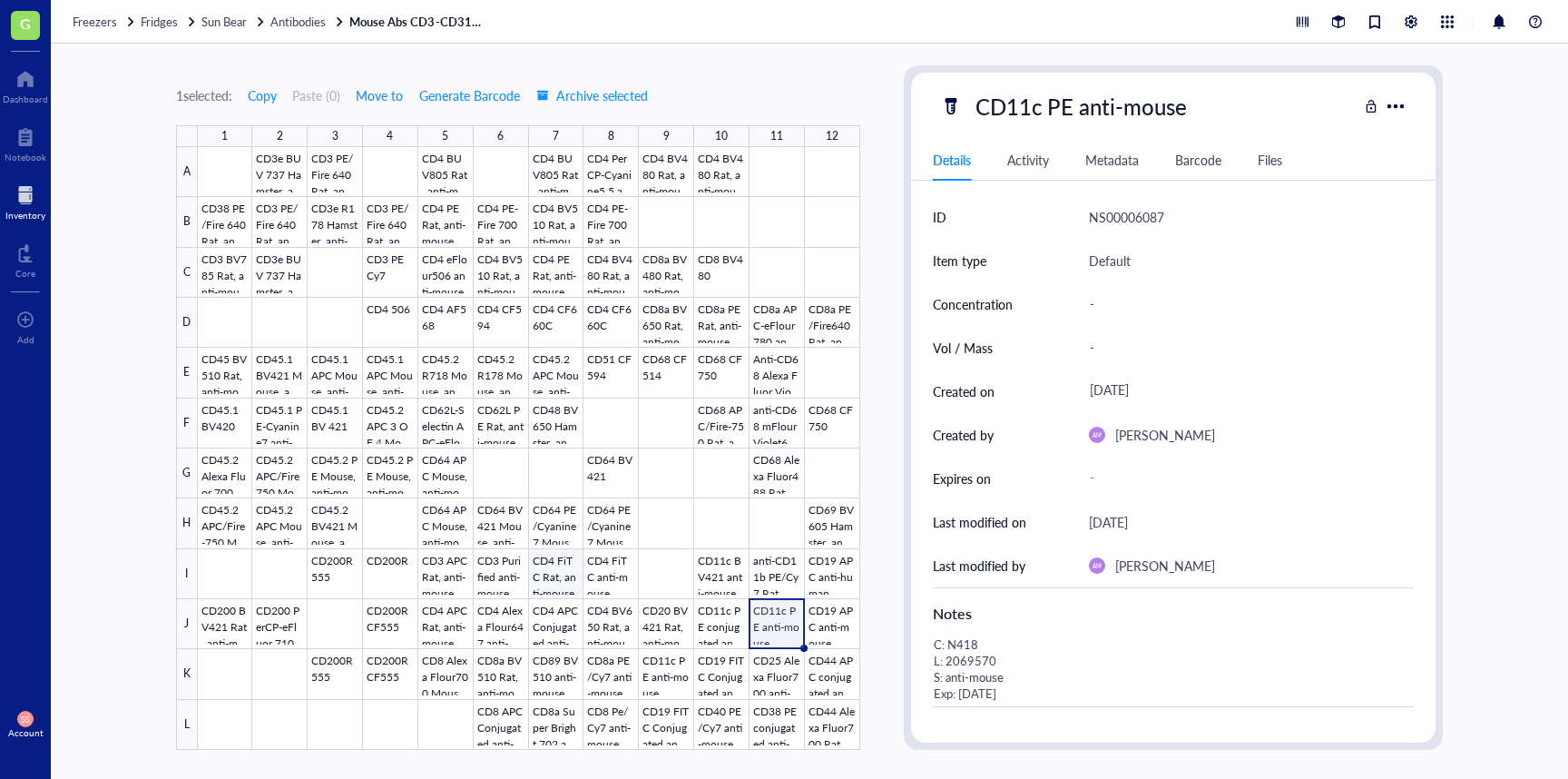
click at [534, 563] on div at bounding box center [529, 448] width 662 height 603
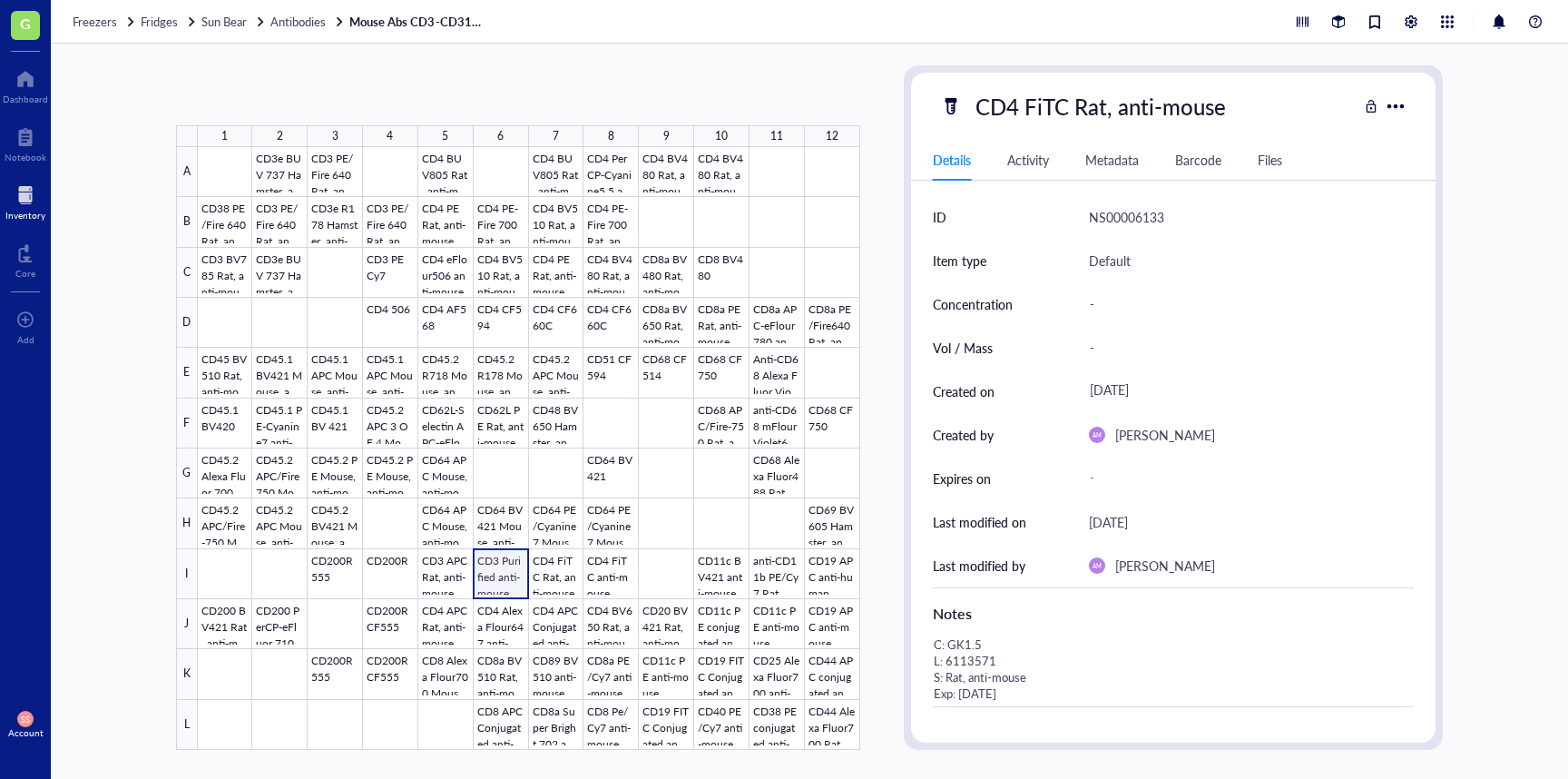
click at [495, 569] on div at bounding box center [529, 448] width 662 height 603
click at [471, 566] on div at bounding box center [529, 448] width 662 height 603
click at [325, 581] on div at bounding box center [529, 448] width 662 height 603
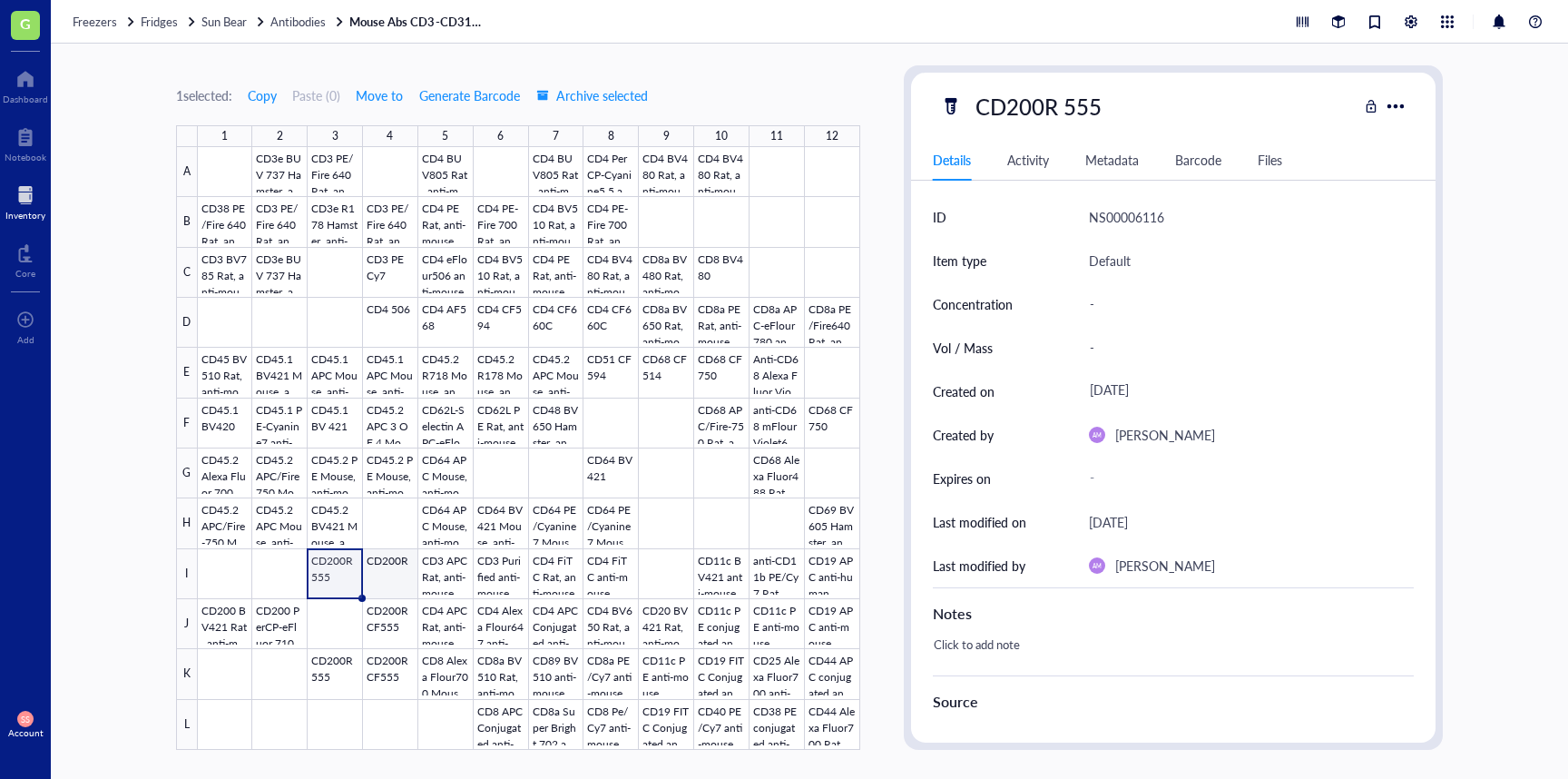
click at [373, 584] on div at bounding box center [529, 448] width 662 height 603
click at [296, 27] on span "Antibodies" at bounding box center [298, 22] width 55 height 18
